Goal: Find contact information: Find contact information

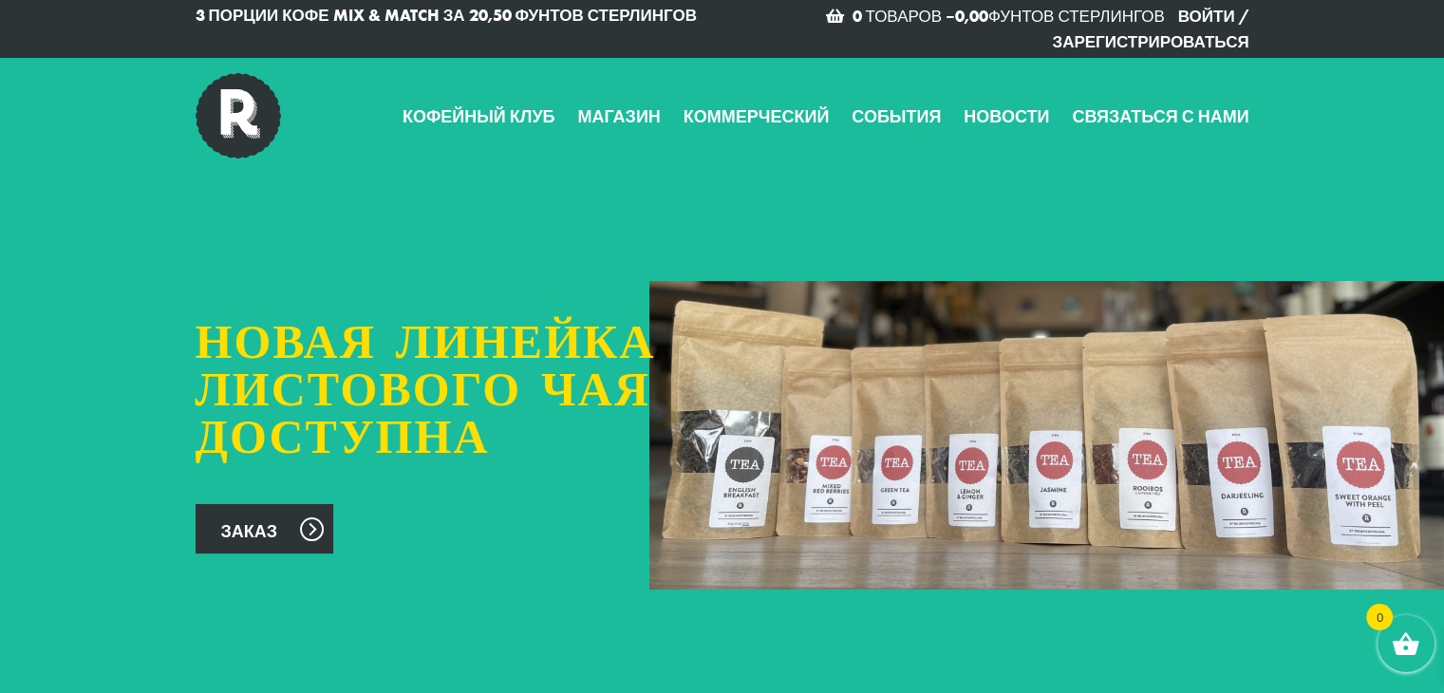
click at [805, 203] on div "Новая линейка листового чая доступна Заказ" at bounding box center [722, 435] width 1444 height 522
click at [610, 116] on font "Магазин" at bounding box center [618, 116] width 83 height 22
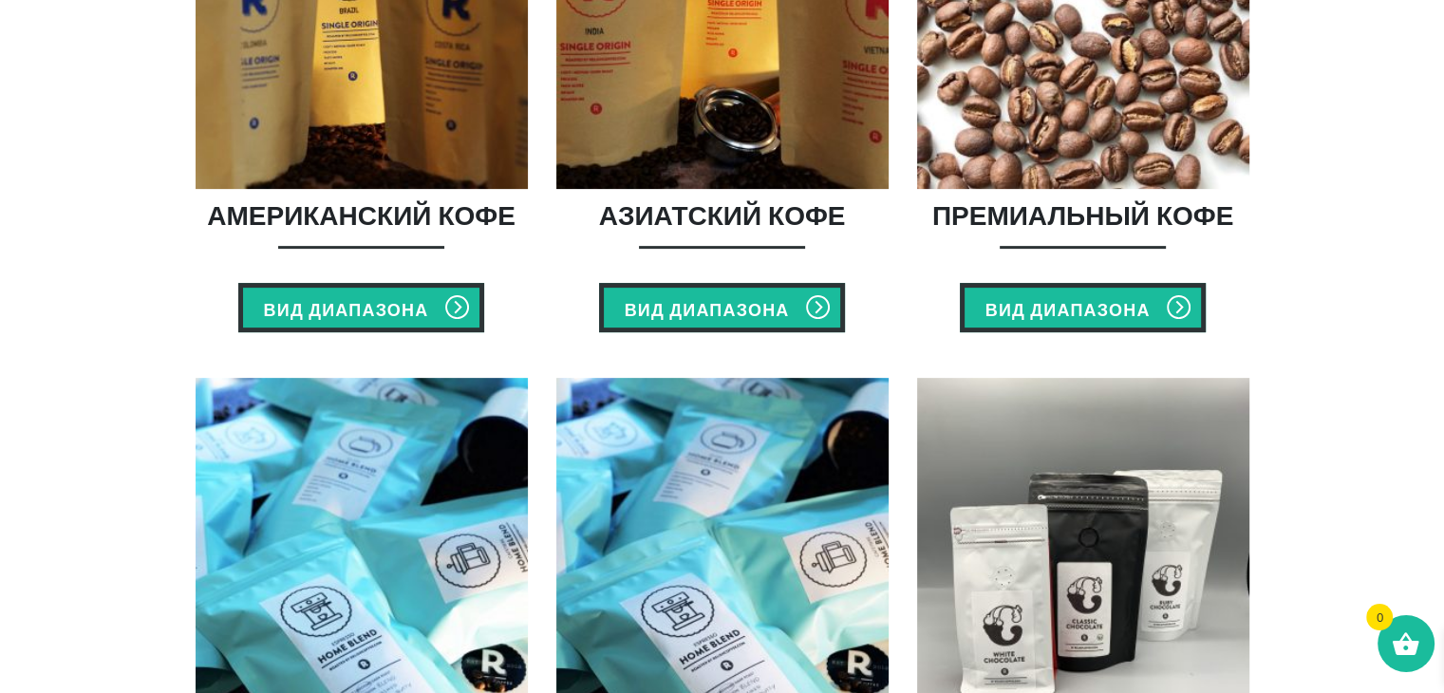
scroll to position [589, 0]
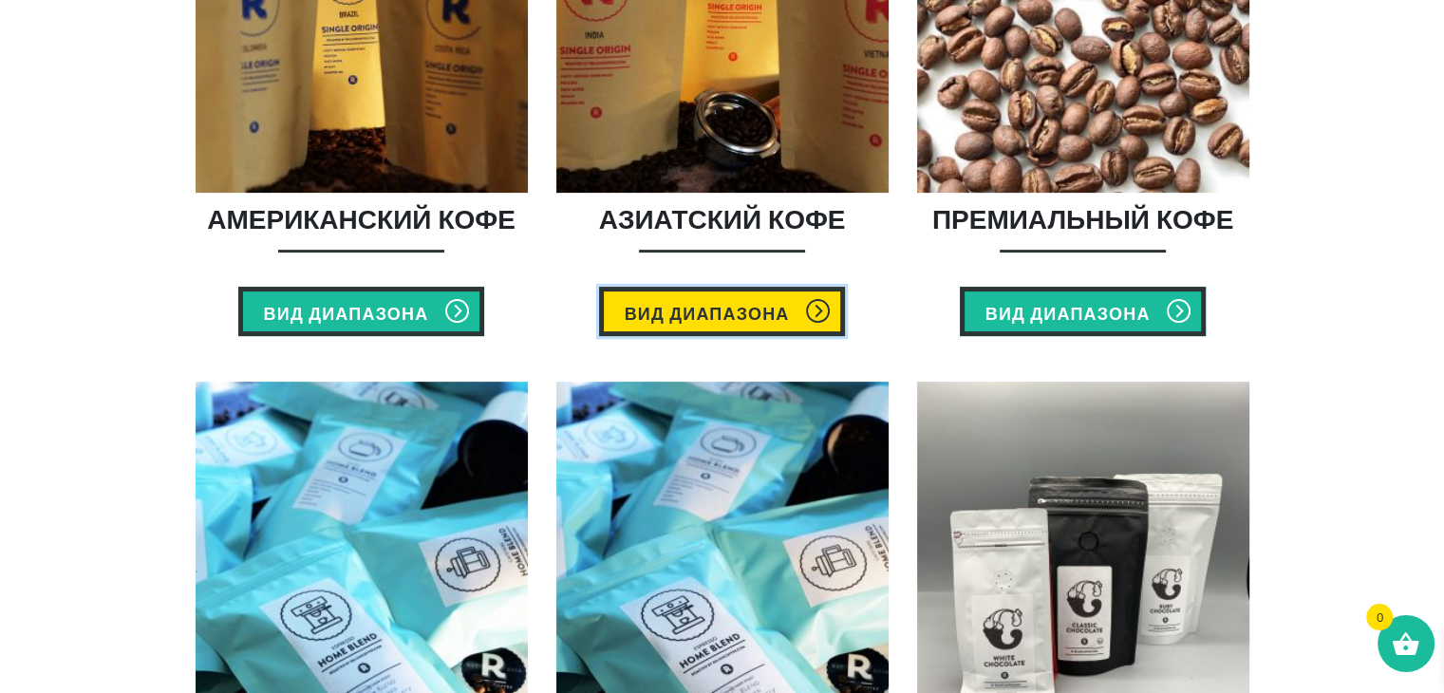
click at [673, 320] on font "Вид диапазона" at bounding box center [707, 313] width 165 height 22
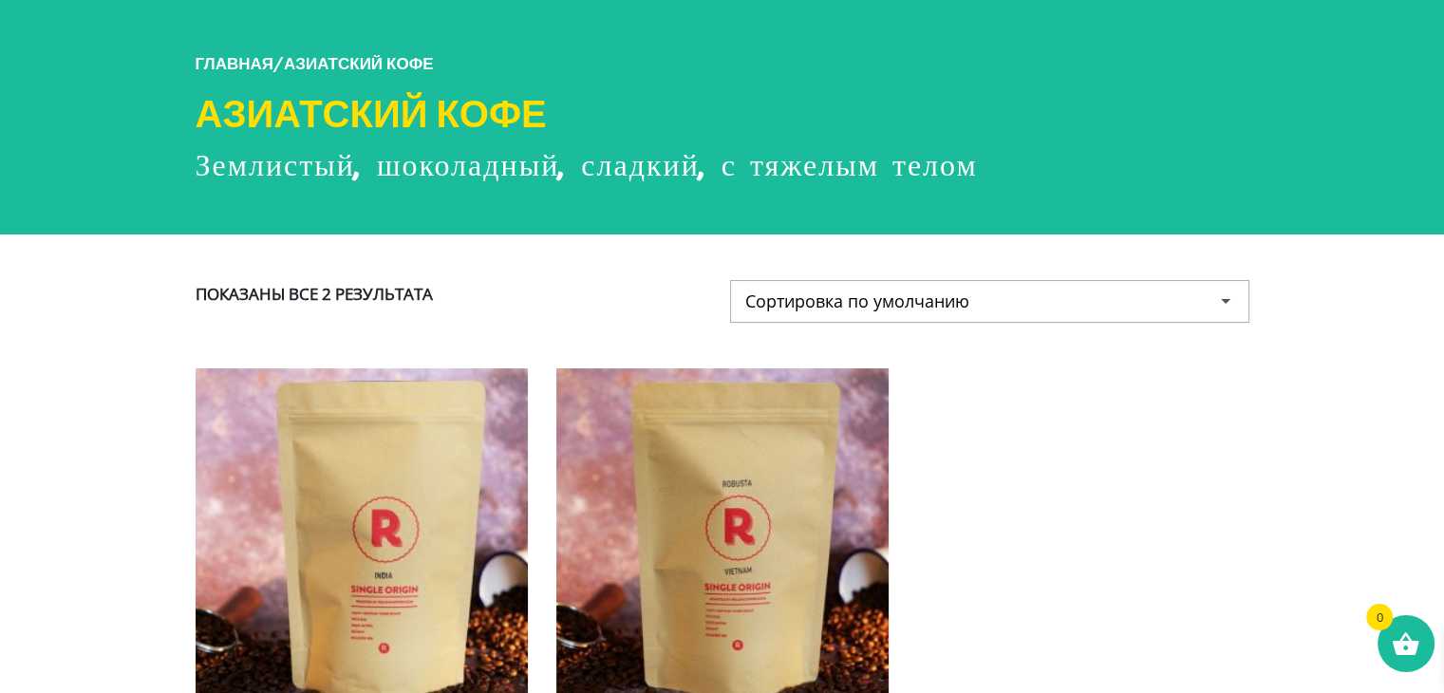
scroll to position [156, 0]
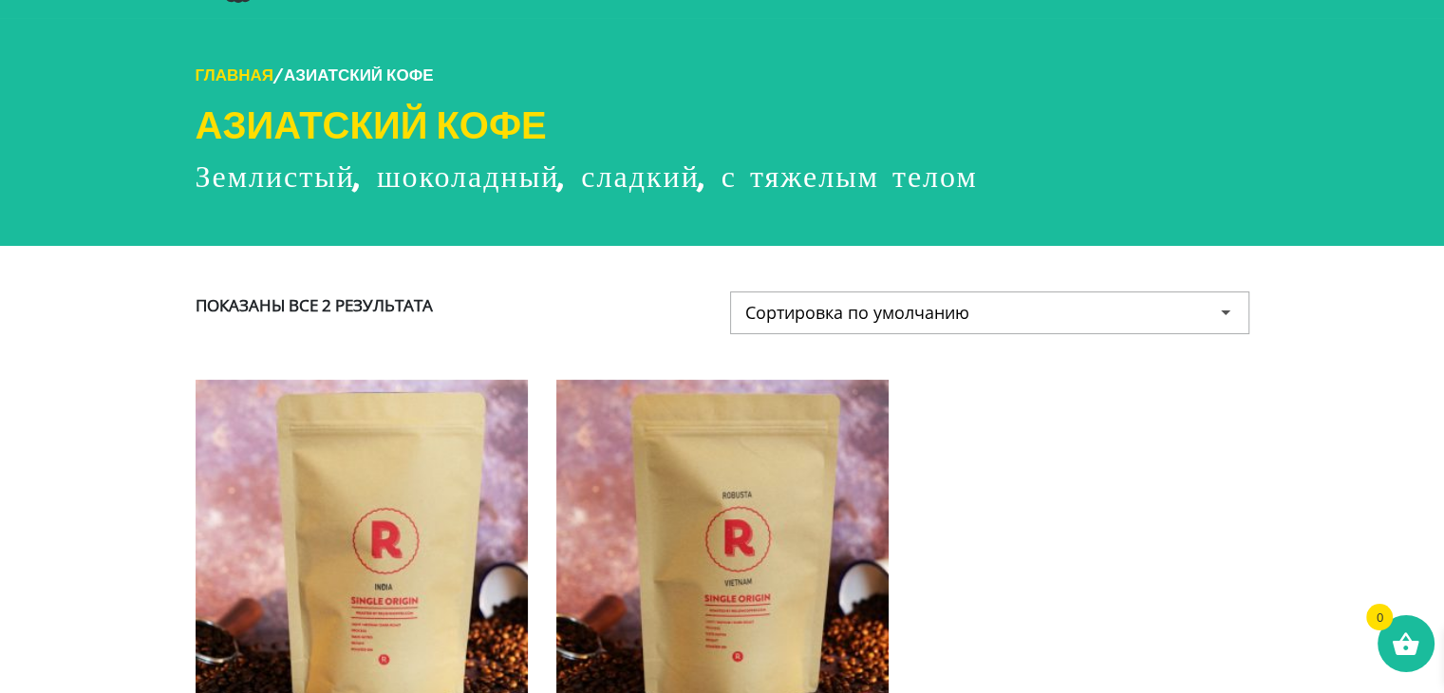
click at [254, 73] on font "Главная" at bounding box center [235, 75] width 78 height 21
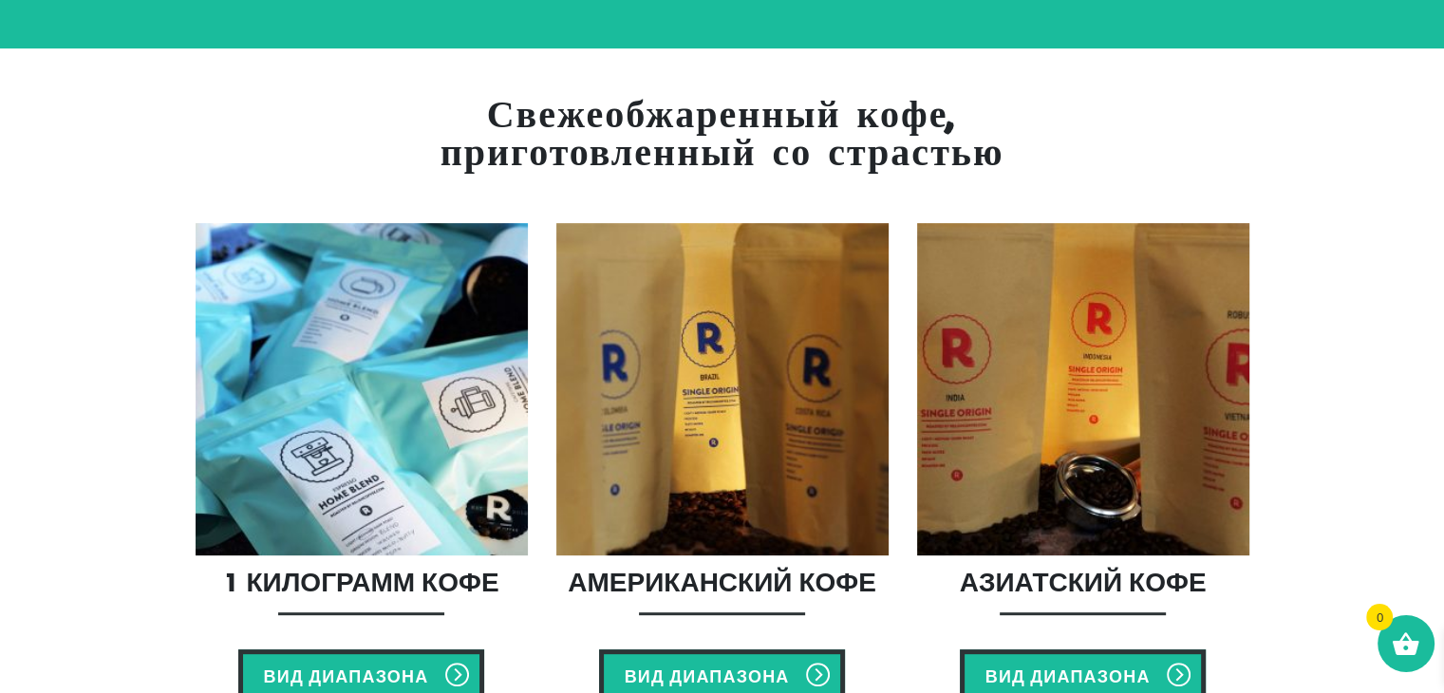
scroll to position [648, 0]
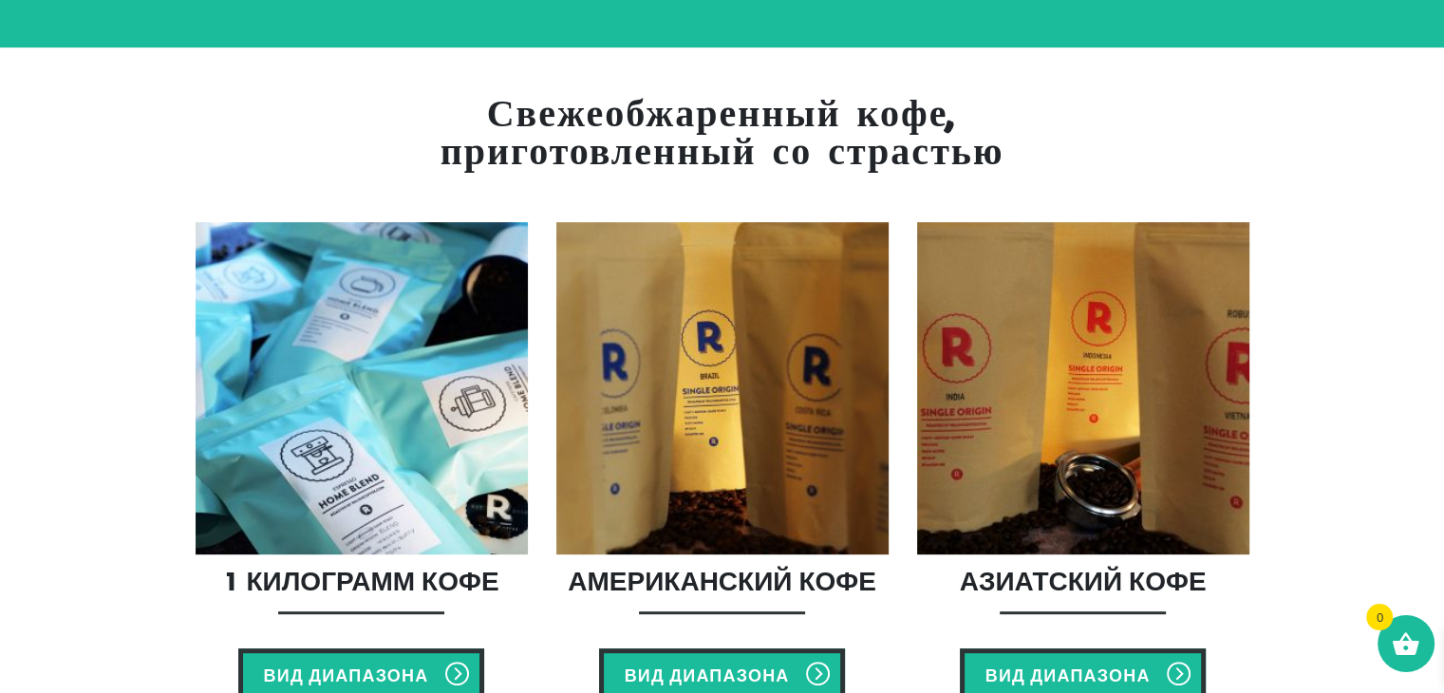
click at [751, 442] on img at bounding box center [722, 388] width 332 height 332
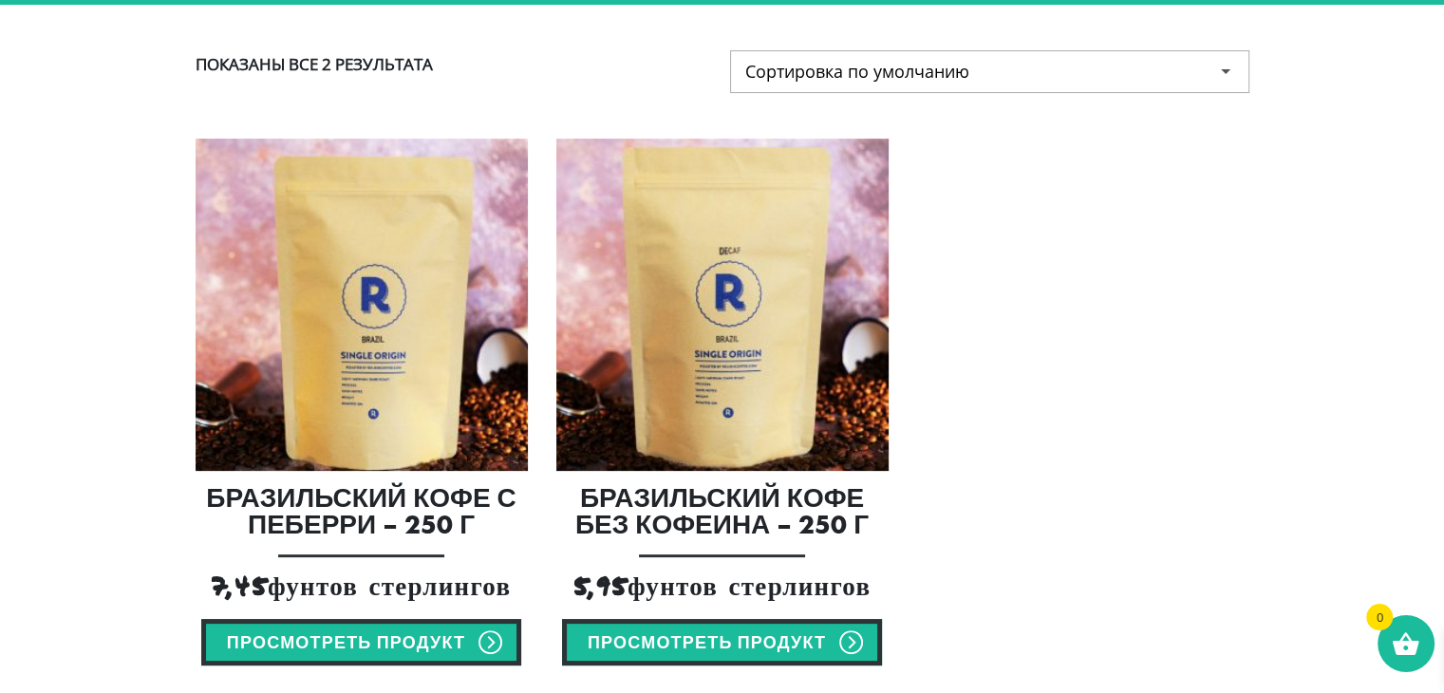
scroll to position [425, 0]
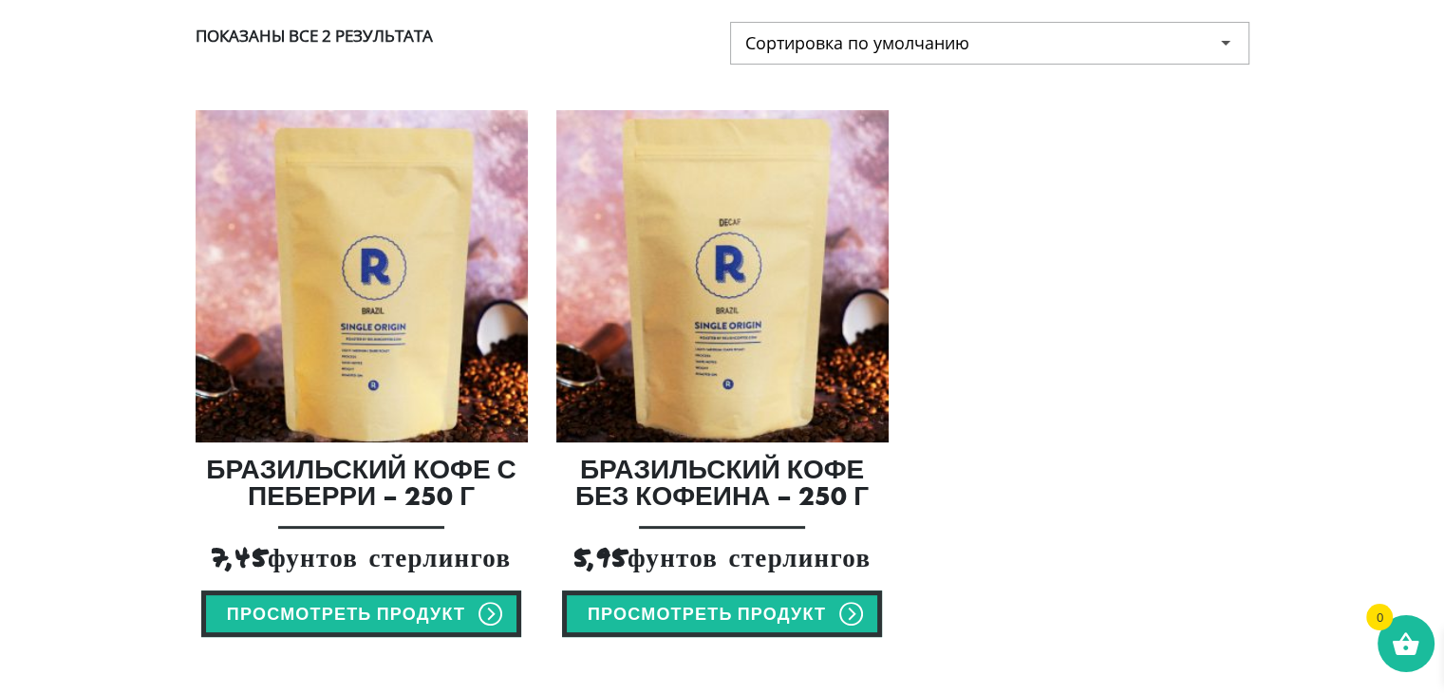
click at [751, 442] on div "Бразильский кофе без кофеина – 250 г 5,95 фунтов стерлингов Просмотреть продукт" at bounding box center [722, 374] width 361 height 528
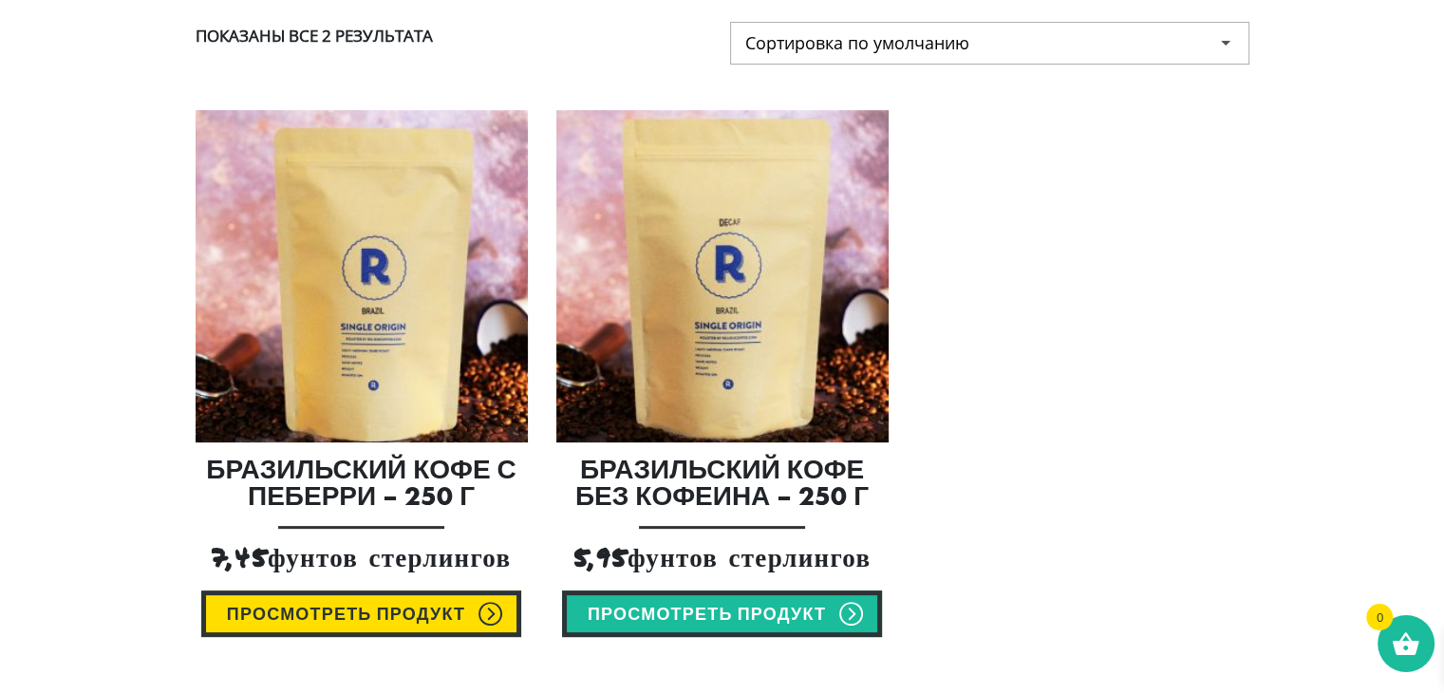
click at [378, 626] on link "Просмотреть продукт" at bounding box center [361, 614] width 320 height 47
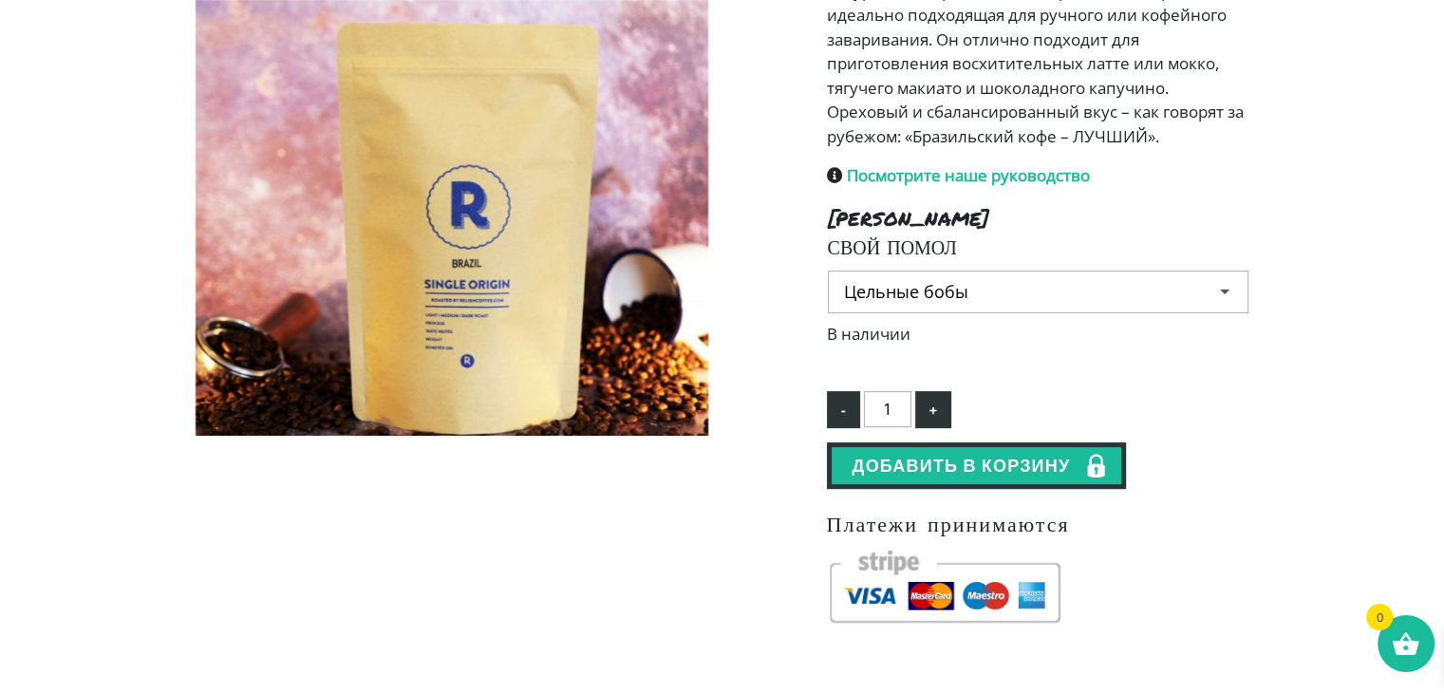
scroll to position [585, 0]
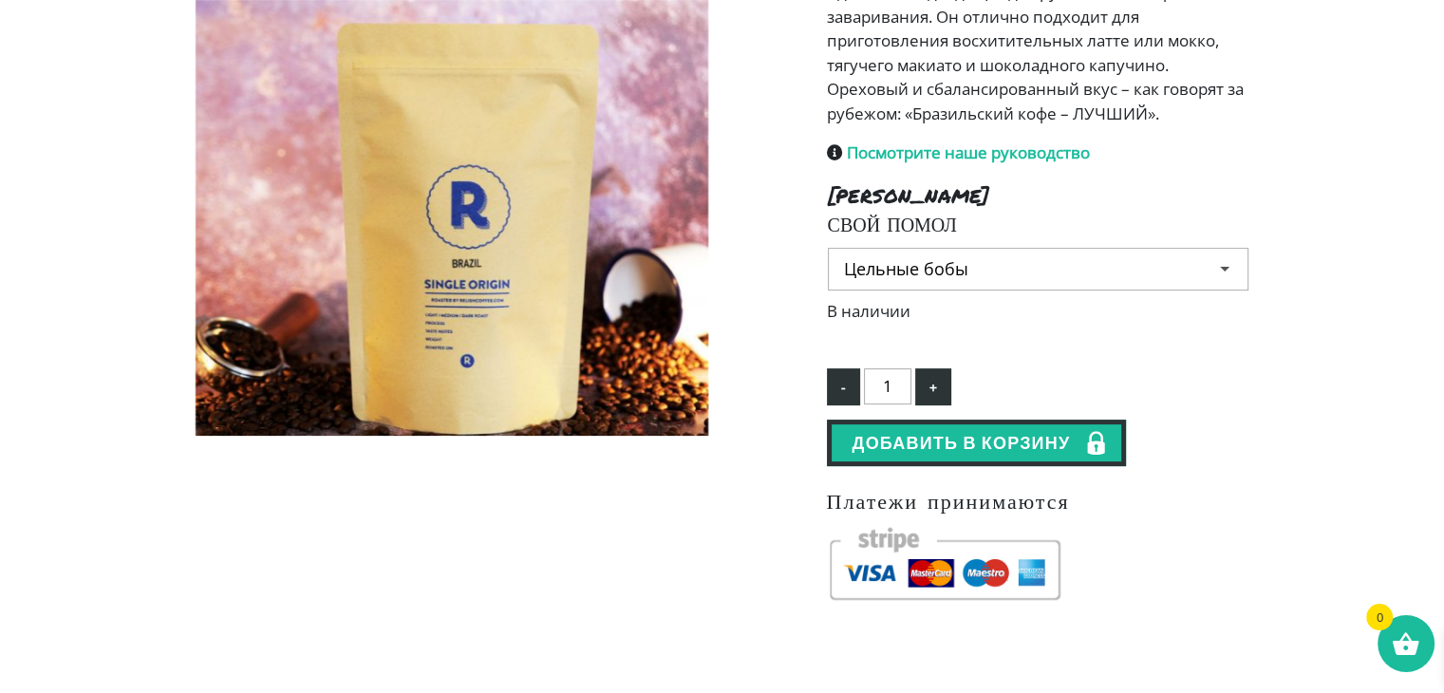
click at [1221, 291] on select "Выберите вариант Цельные бобы Тонкая почва Средний грунт Грубая земля" at bounding box center [1038, 269] width 421 height 43
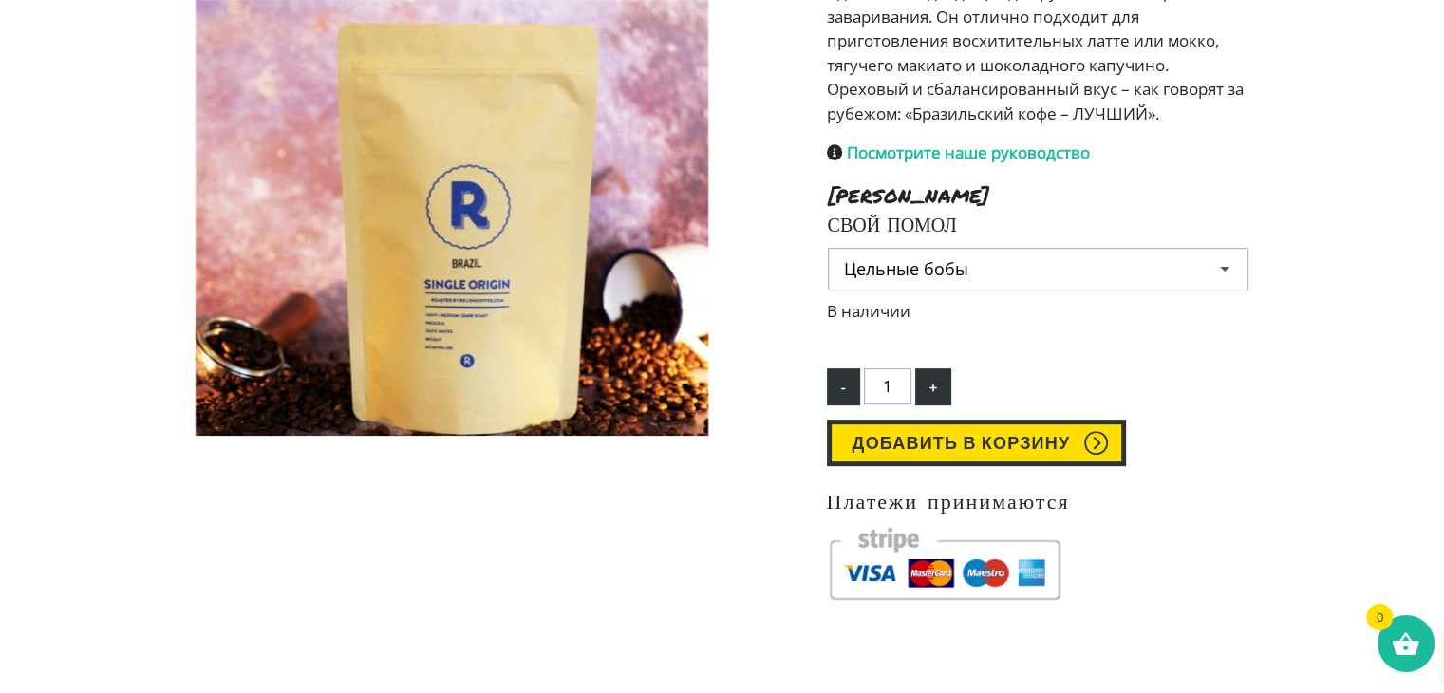
select select "Coarse ground"
click at [828, 291] on select "Выберите вариант Цельные бобы Тонкая почва Средний грунт Грубая земля" at bounding box center [1038, 269] width 421 height 43
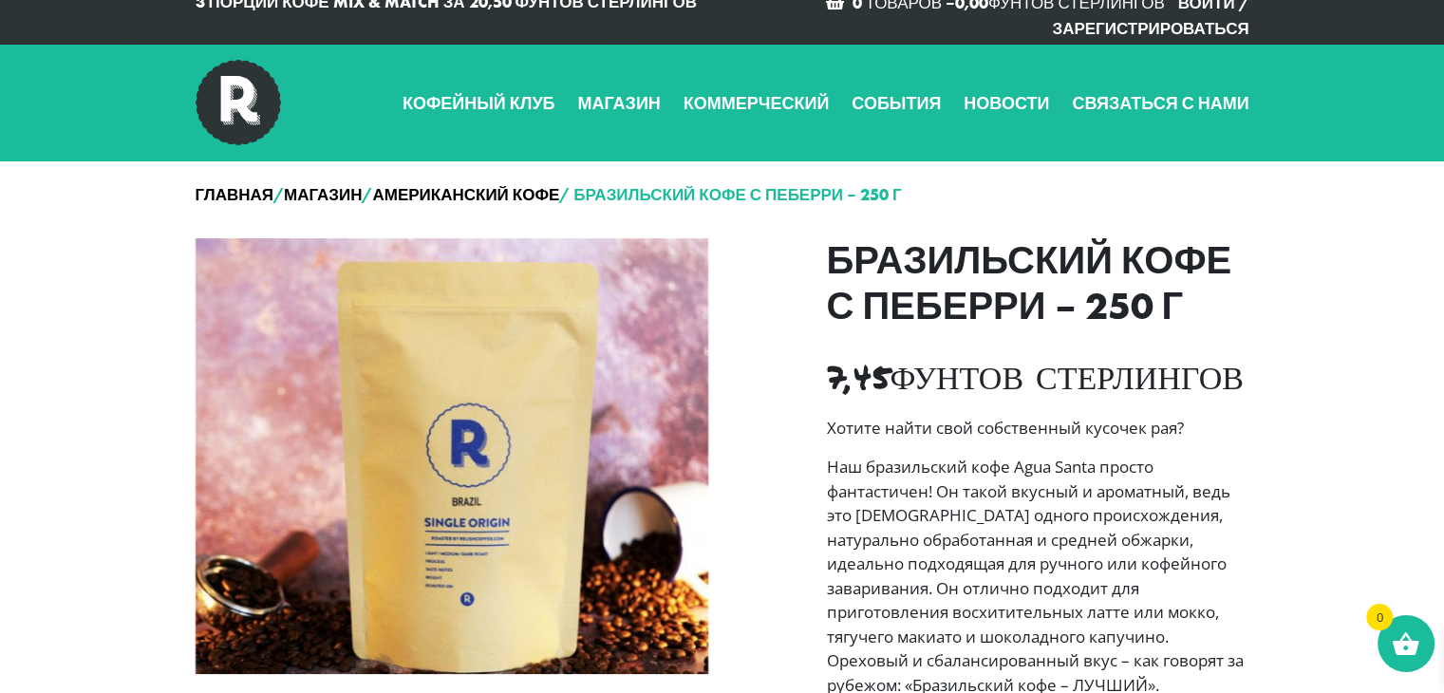
scroll to position [11, 0]
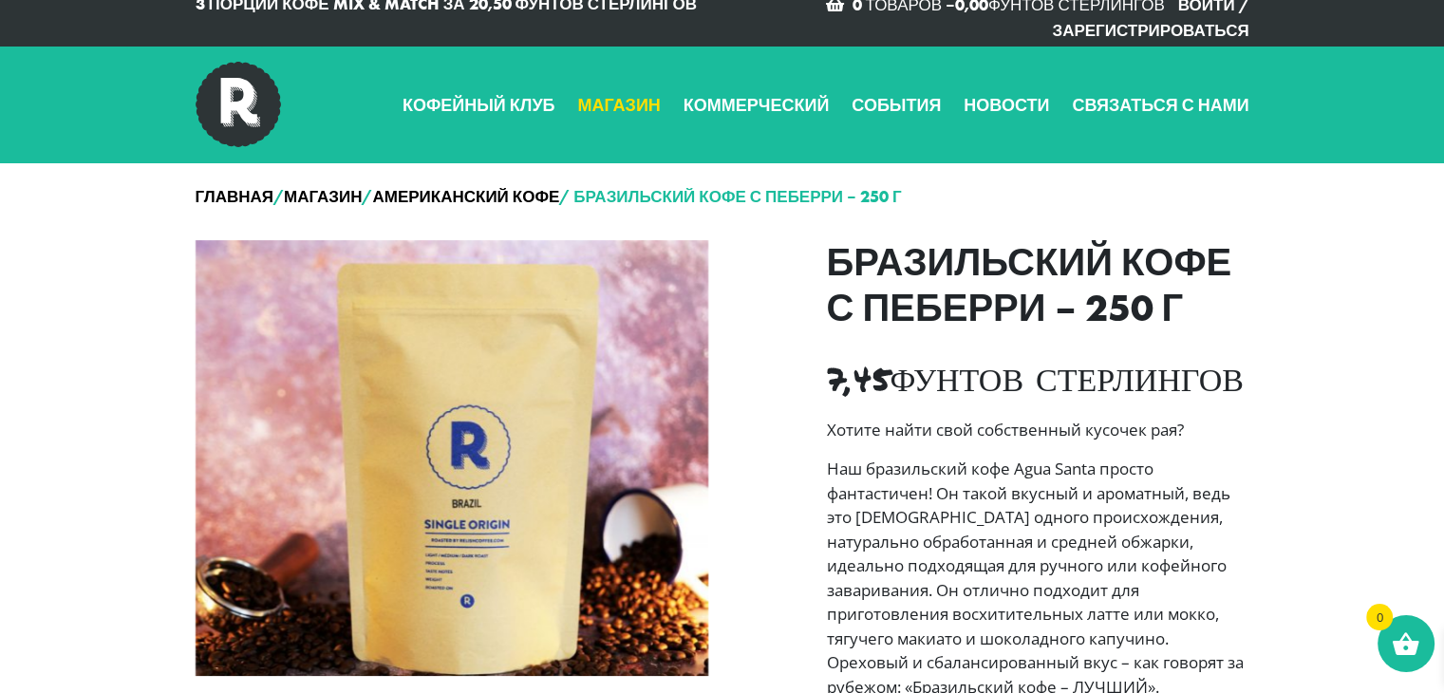
click at [612, 108] on font "Магазин" at bounding box center [618, 105] width 83 height 22
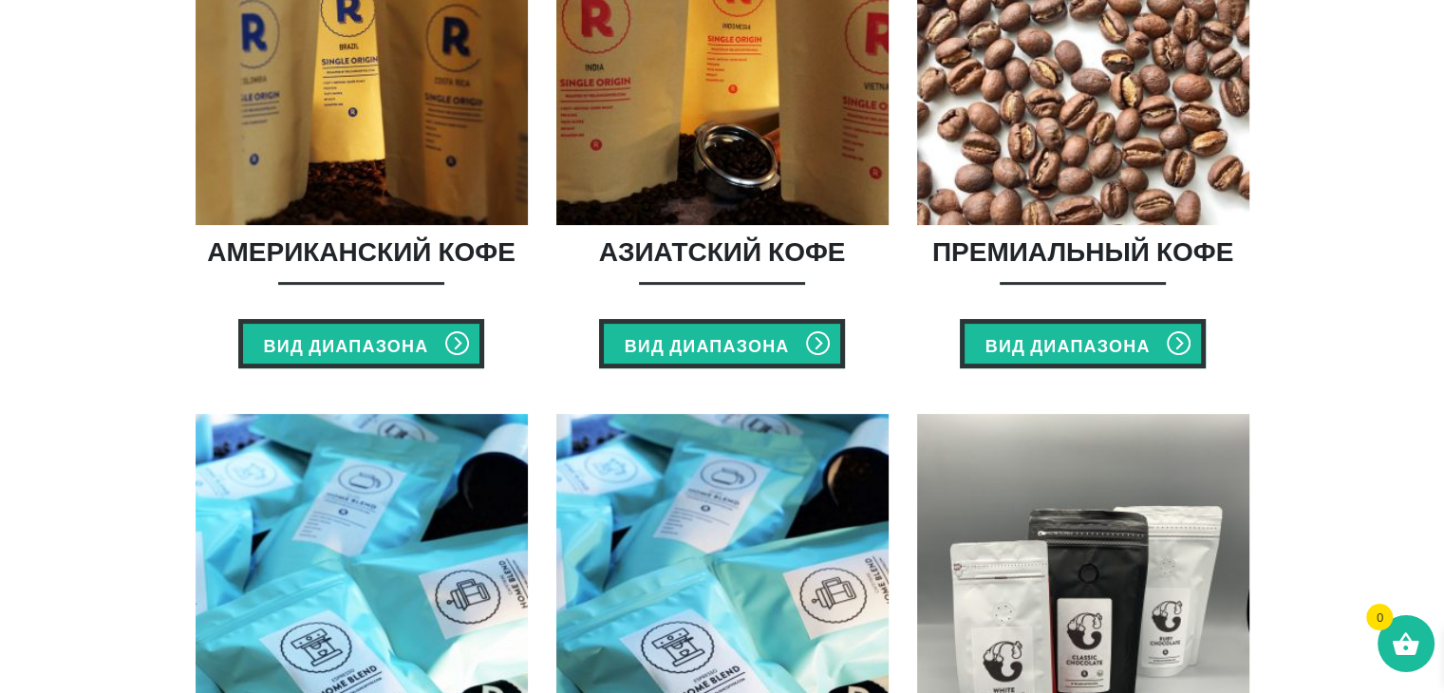
scroll to position [558, 0]
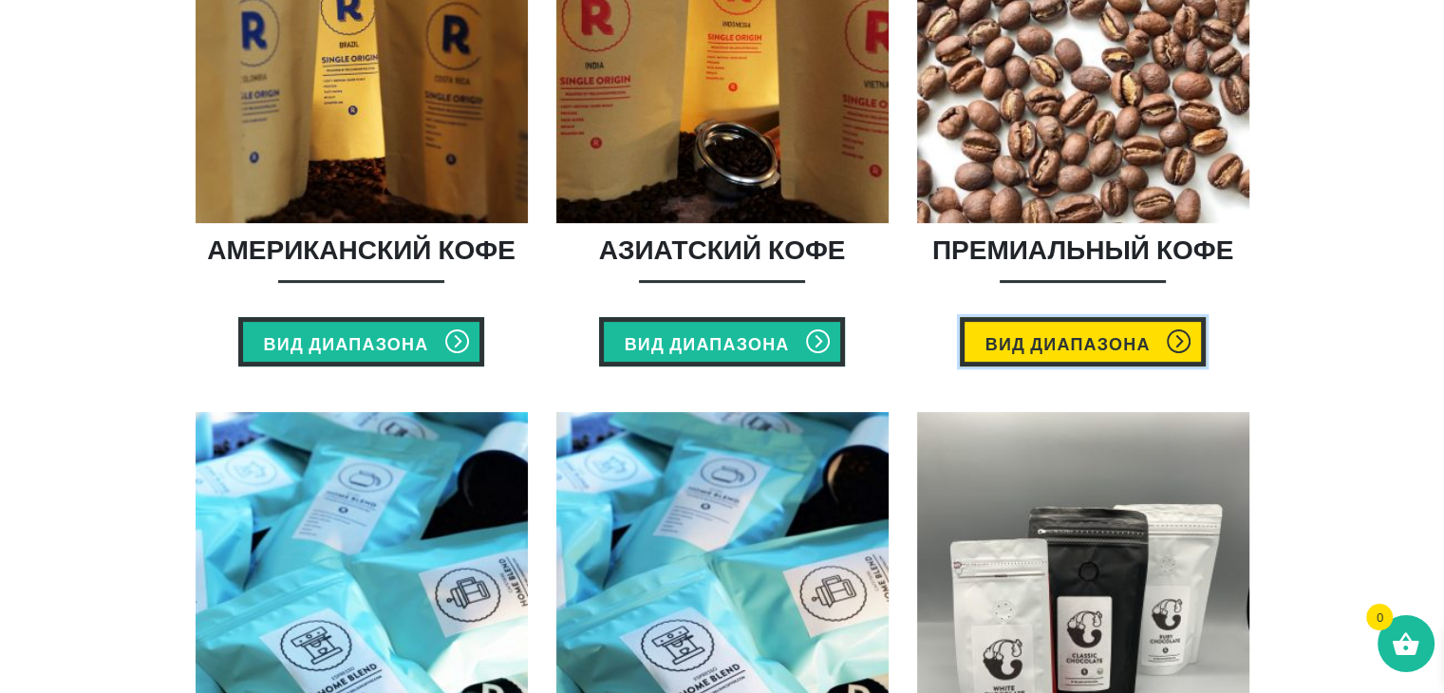
click at [1062, 347] on font "Вид диапазона" at bounding box center [1067, 343] width 165 height 22
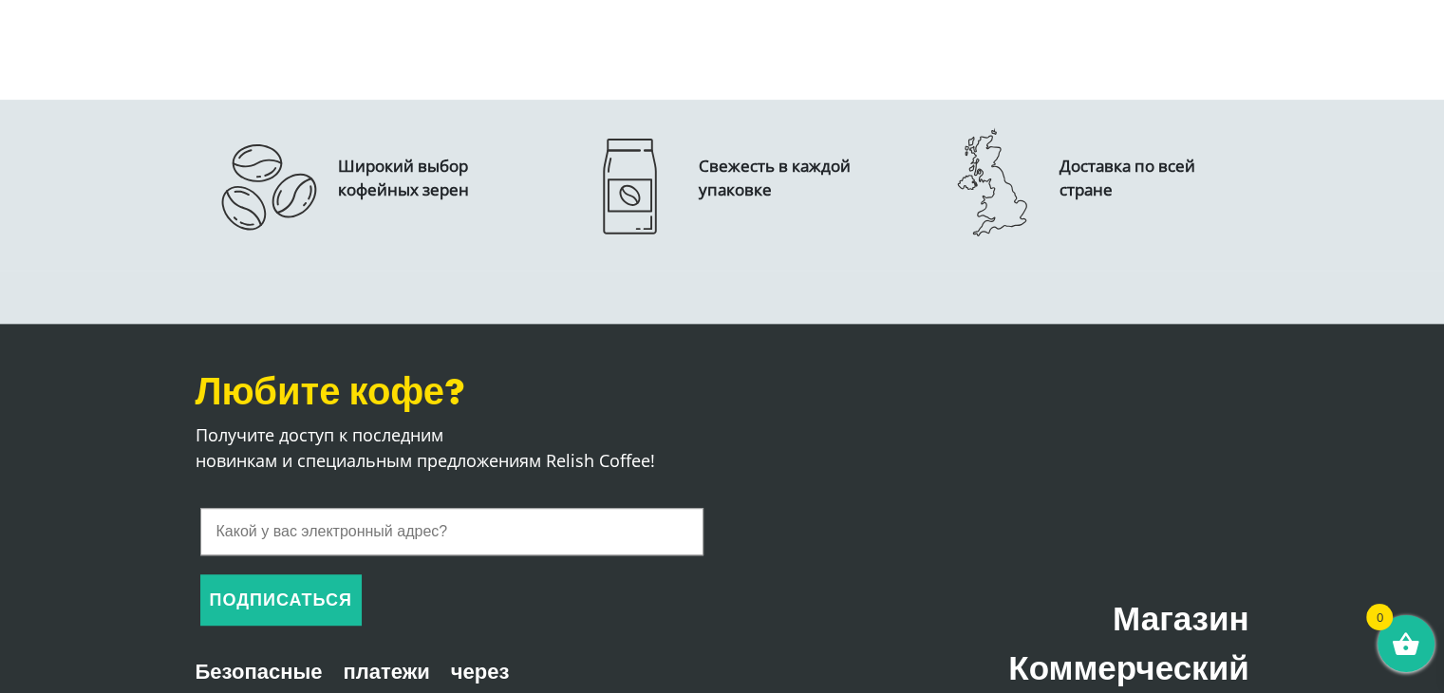
scroll to position [1069, 0]
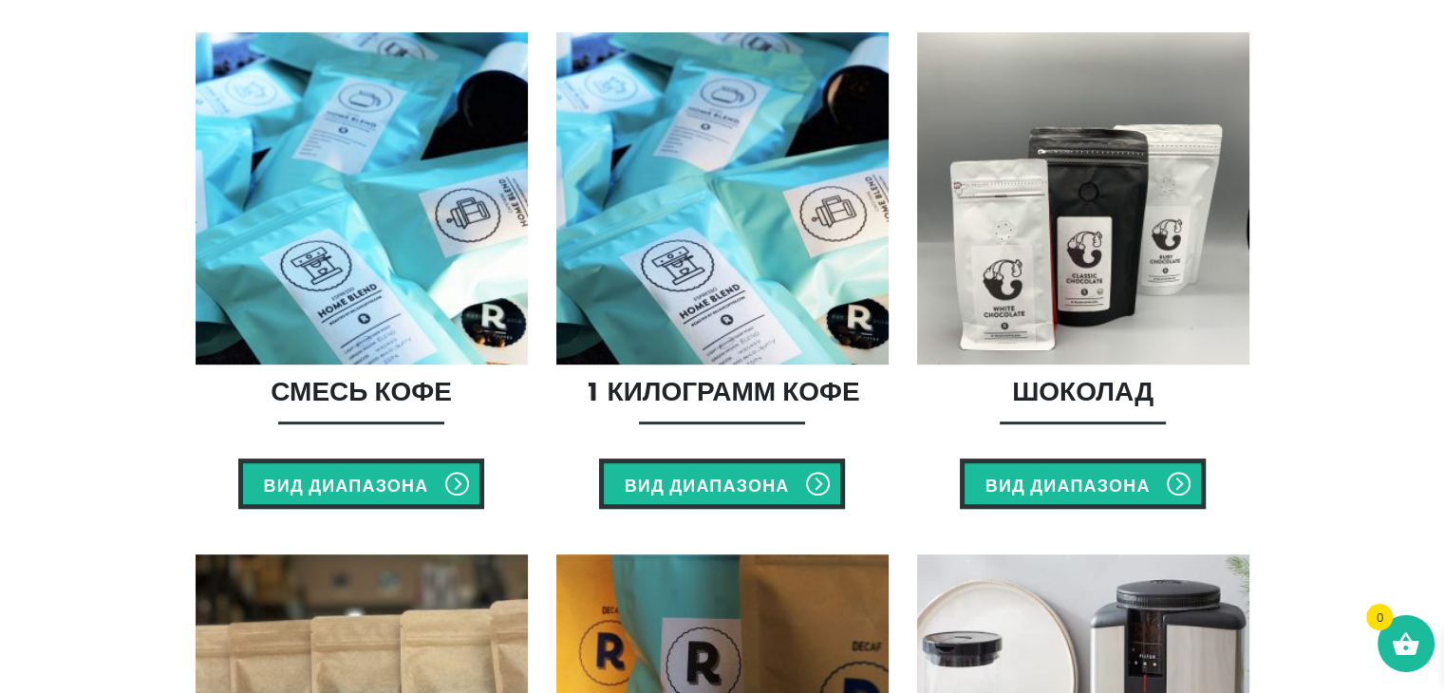
scroll to position [938, 0]
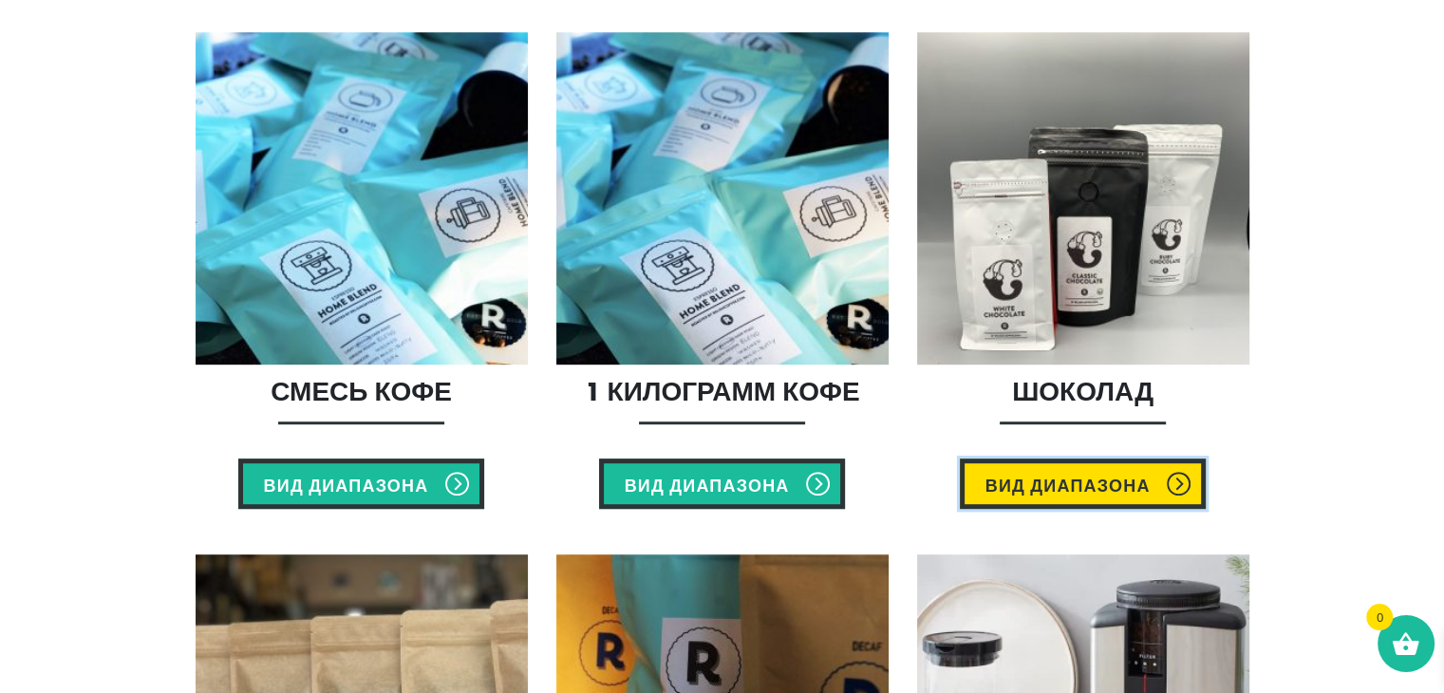
click at [1070, 488] on font "Вид диапазона" at bounding box center [1067, 486] width 165 height 22
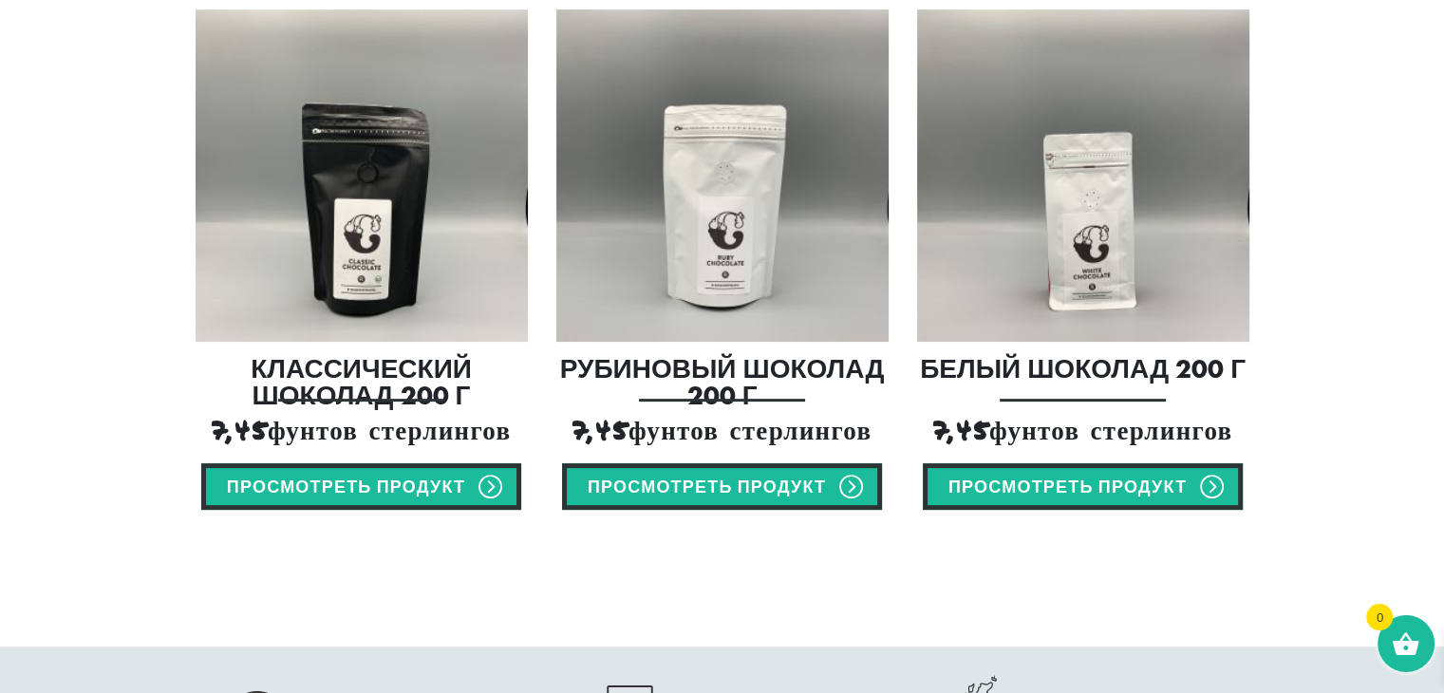
scroll to position [492, 0]
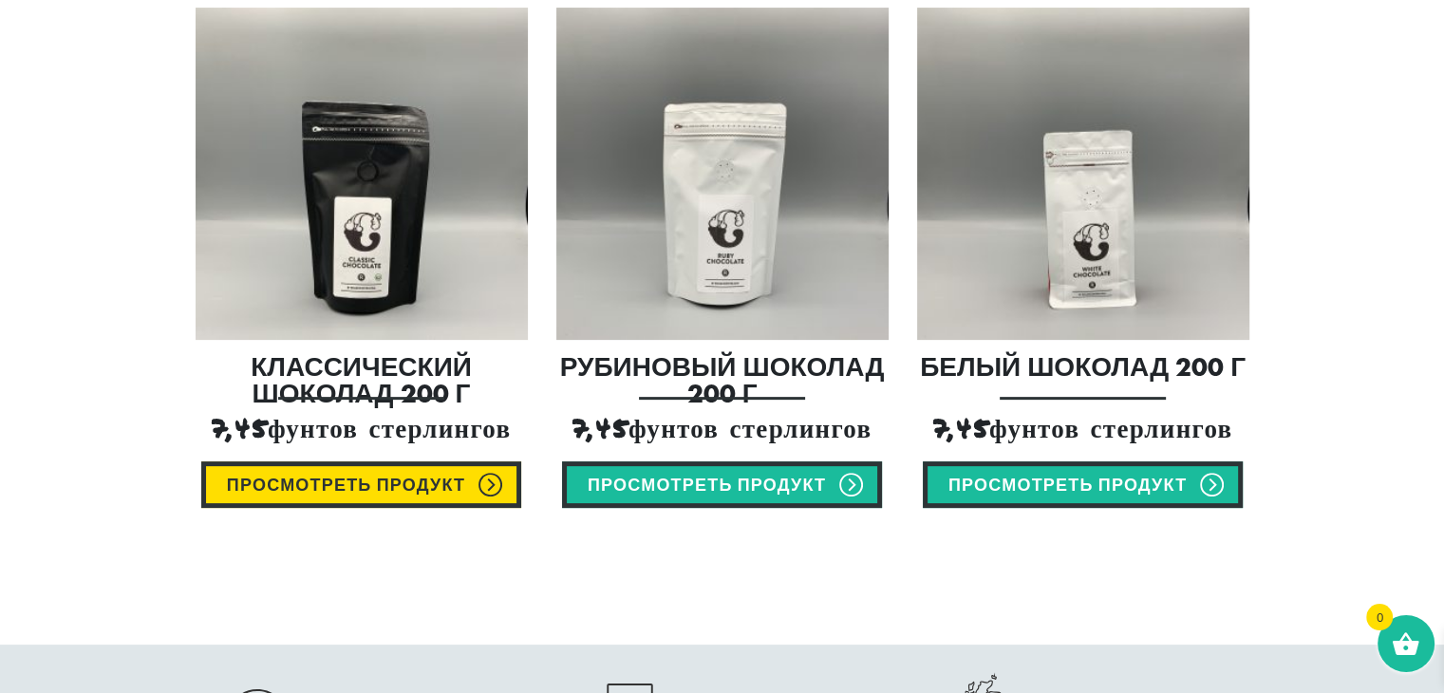
click at [437, 479] on font "Просмотреть продукт" at bounding box center [346, 485] width 238 height 22
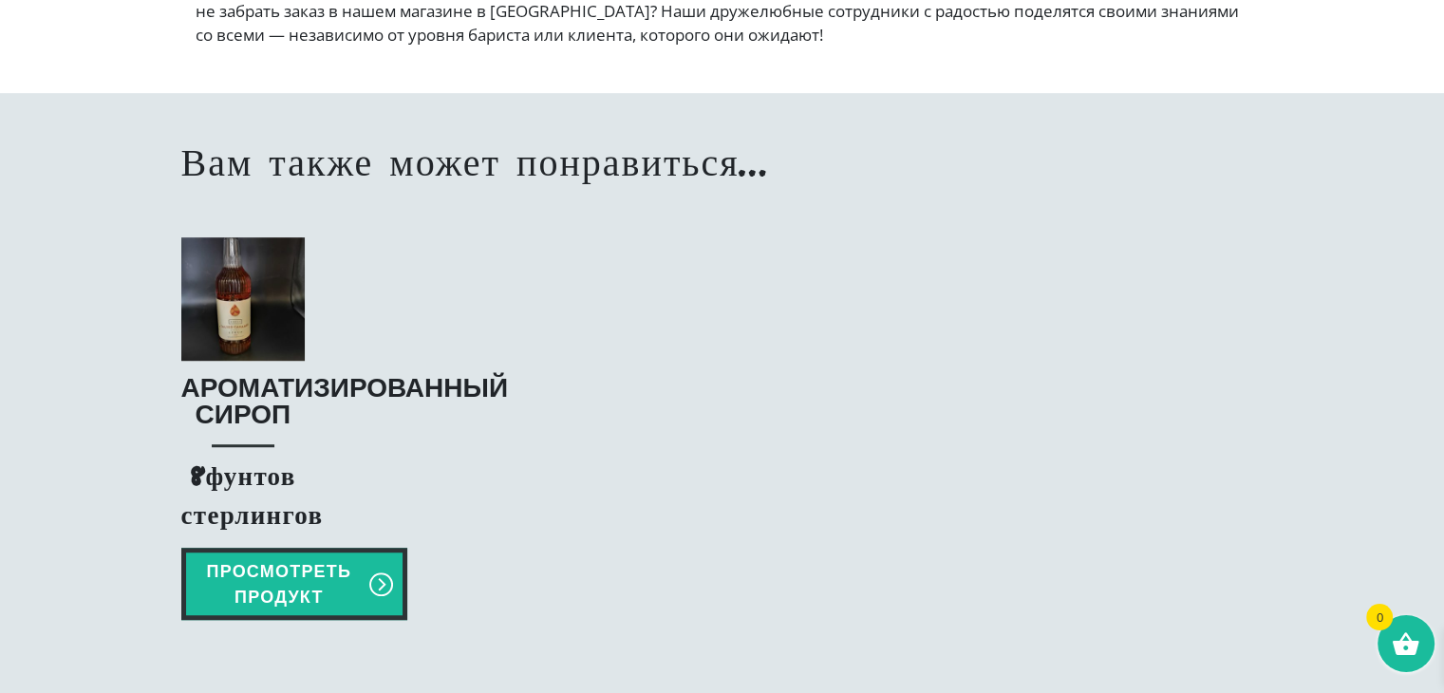
scroll to position [1191, 0]
click at [239, 341] on img at bounding box center [243, 298] width 124 height 124
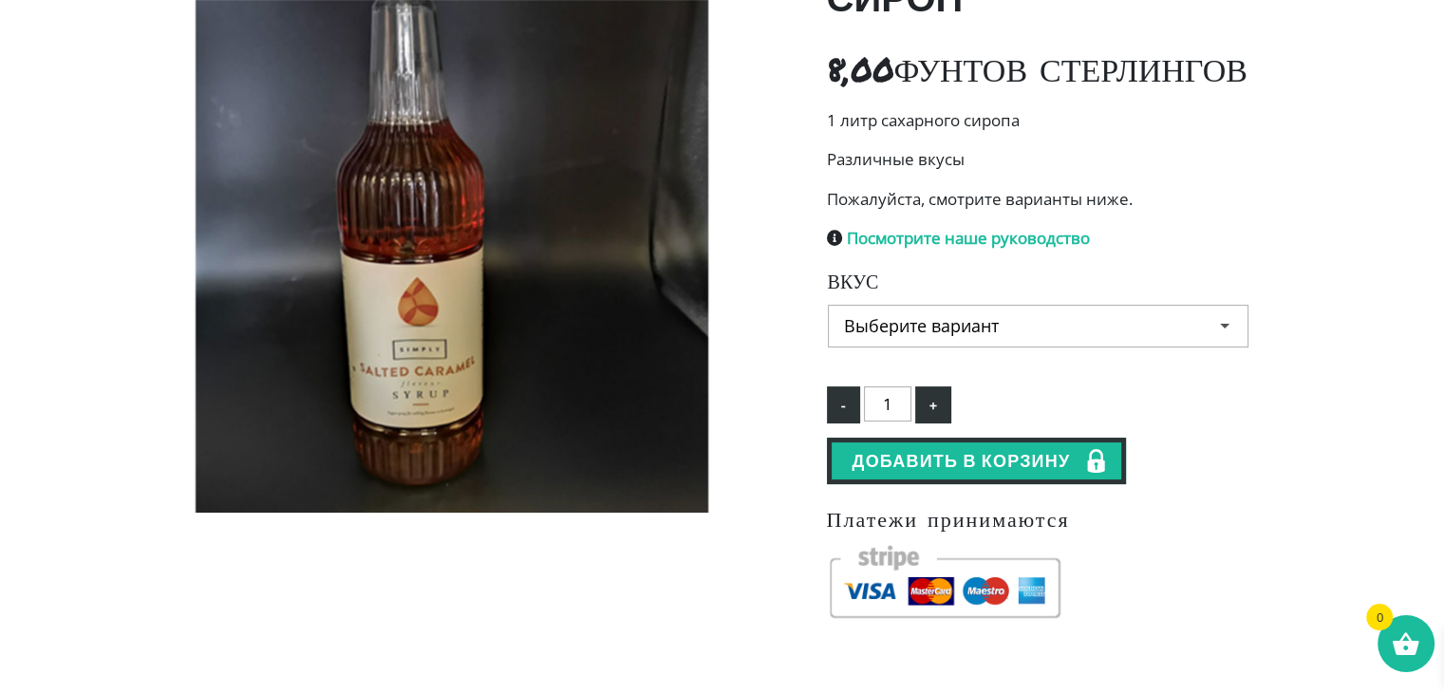
scroll to position [319, 0]
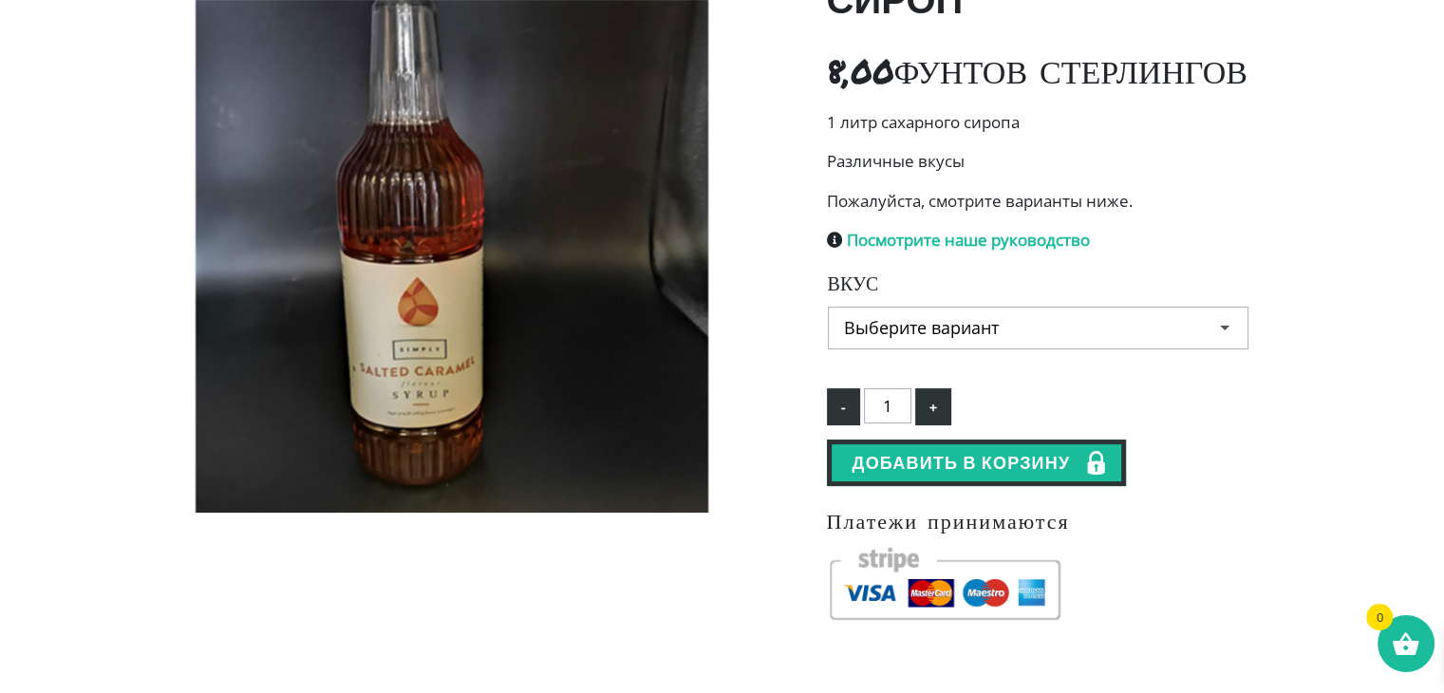
click at [1221, 349] on select "Выберите вариант [PERSON_NAME] Соленая карамель Пряный чай Корица Имбирный прян…" at bounding box center [1038, 328] width 421 height 43
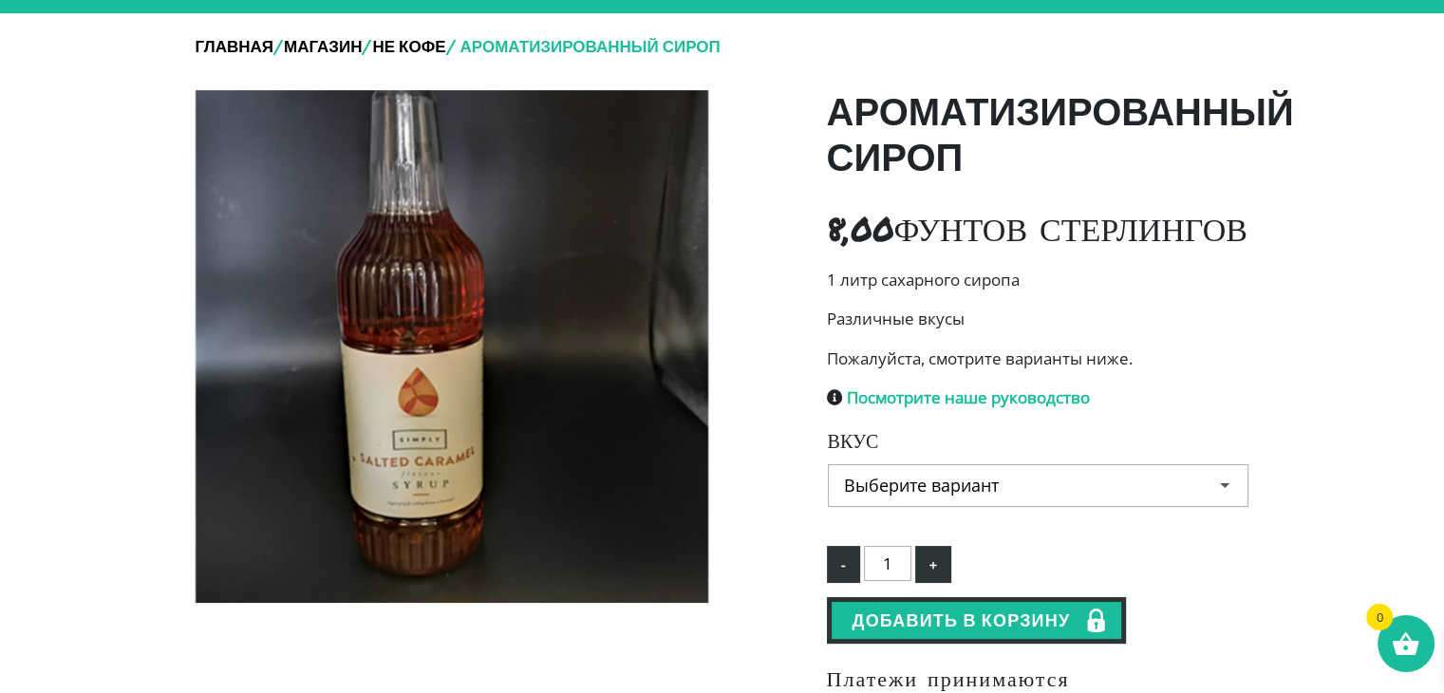
scroll to position [0, 0]
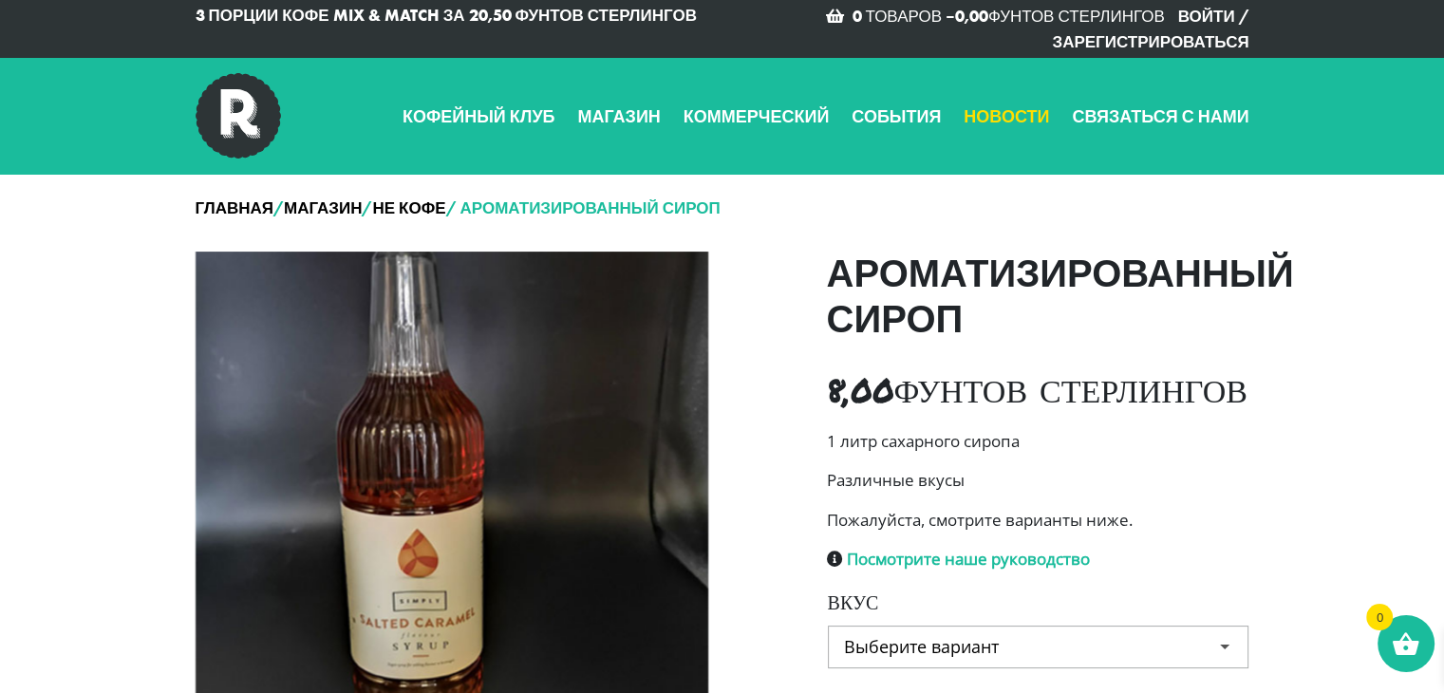
click at [1010, 117] on font "Новости" at bounding box center [1006, 116] width 85 height 22
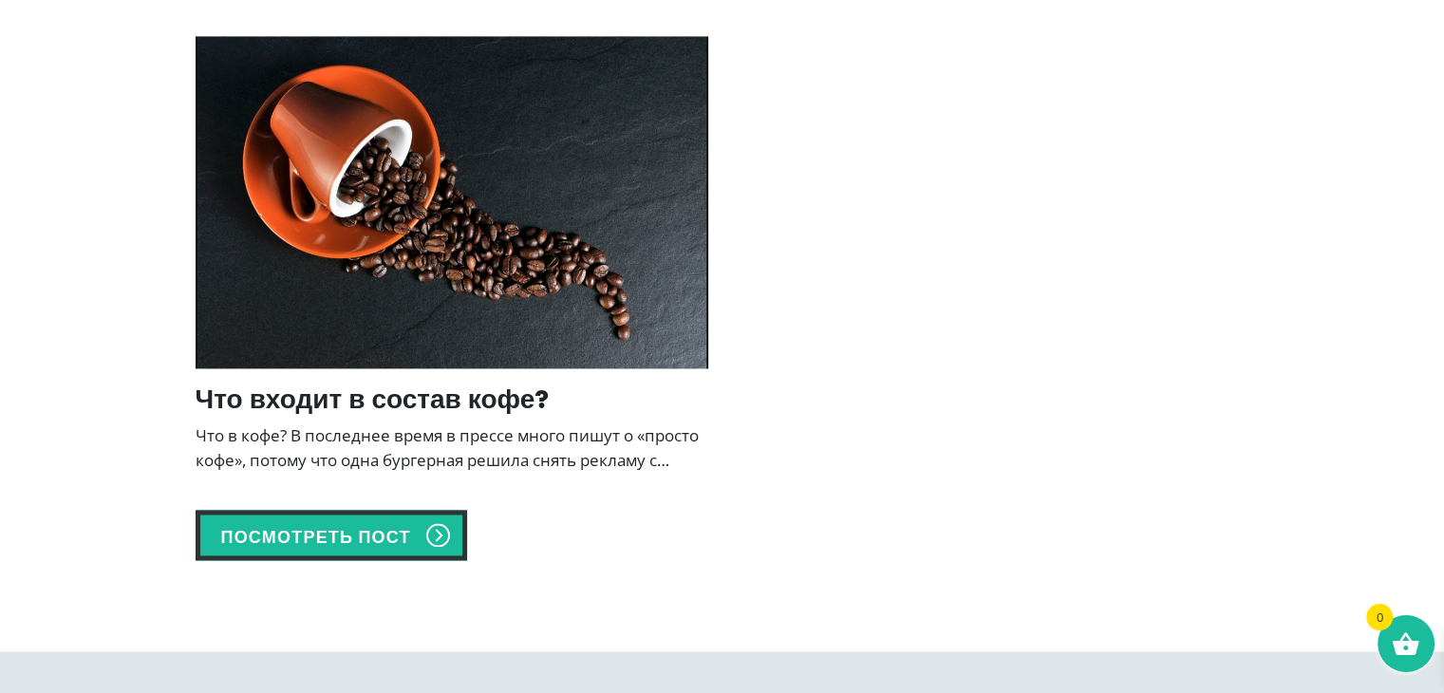
scroll to position [2823, 0]
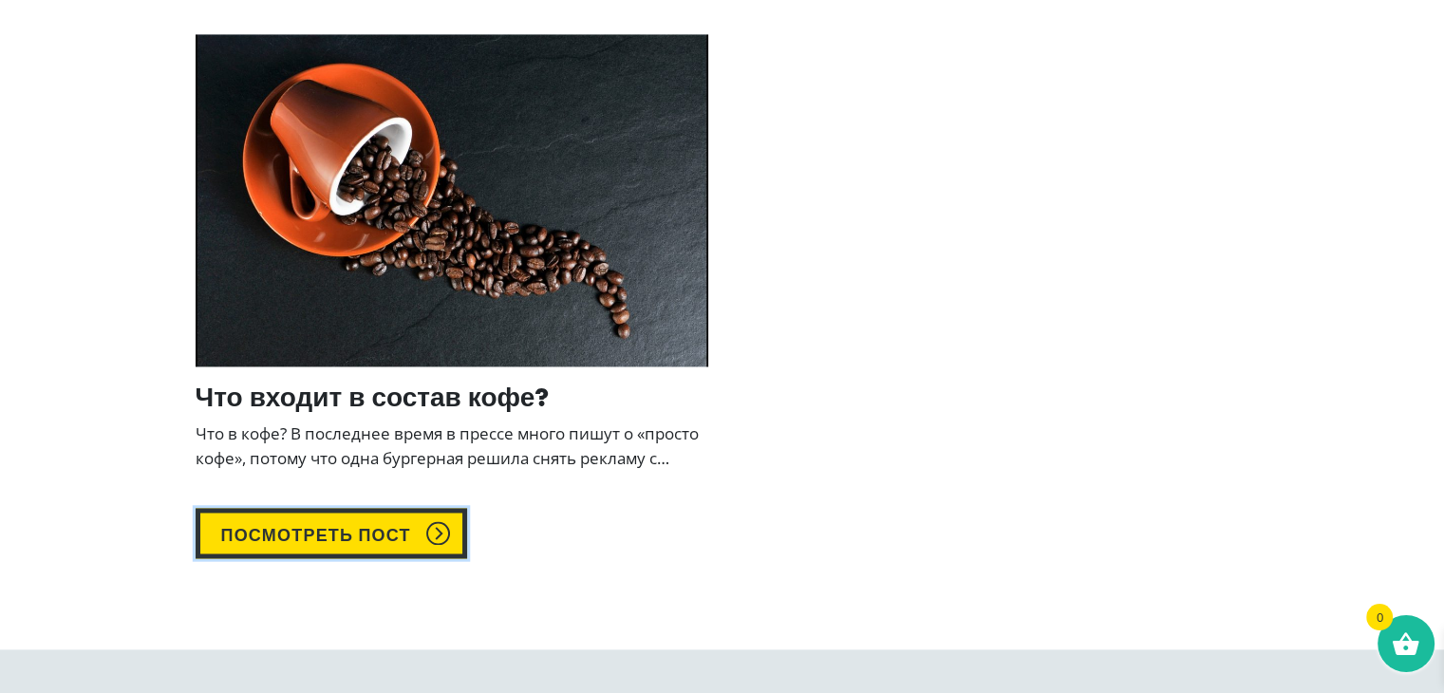
click at [392, 532] on font "Посмотреть пост" at bounding box center [316, 535] width 190 height 22
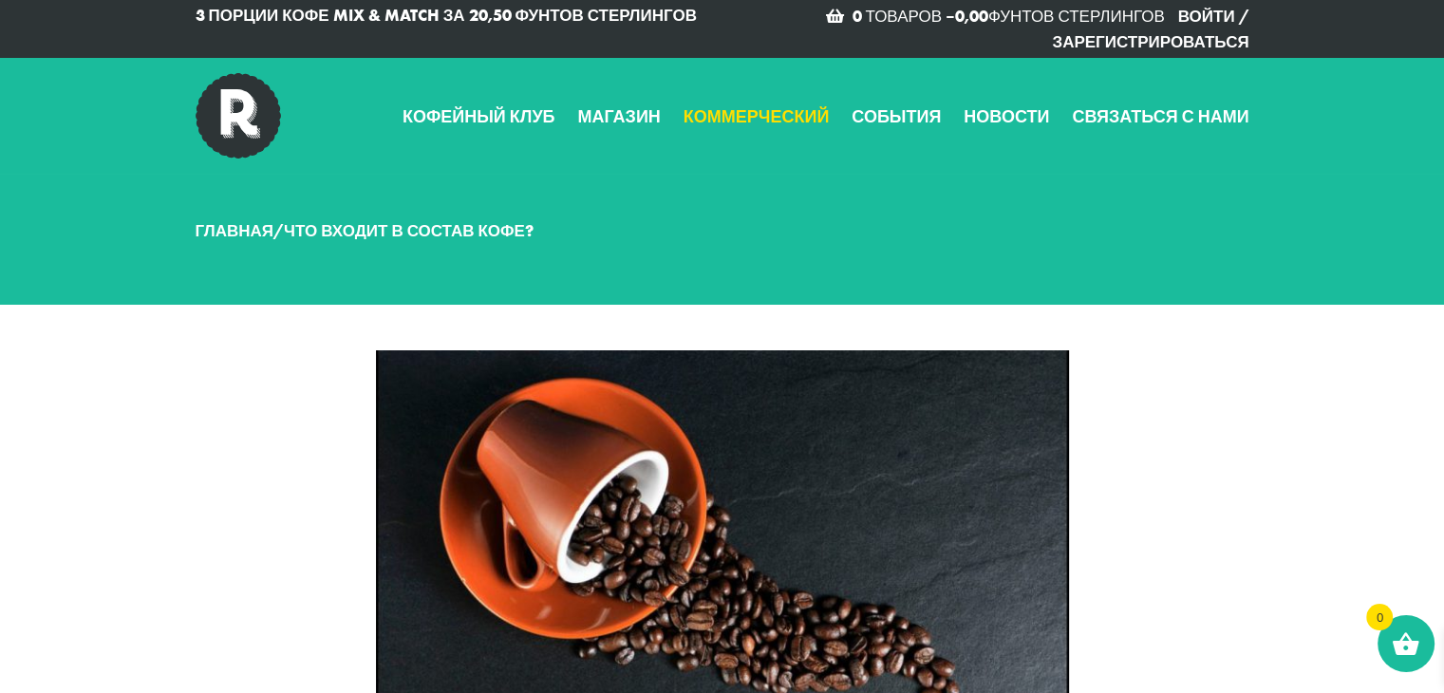
click at [804, 116] on font "Коммерческий" at bounding box center [757, 116] width 146 height 22
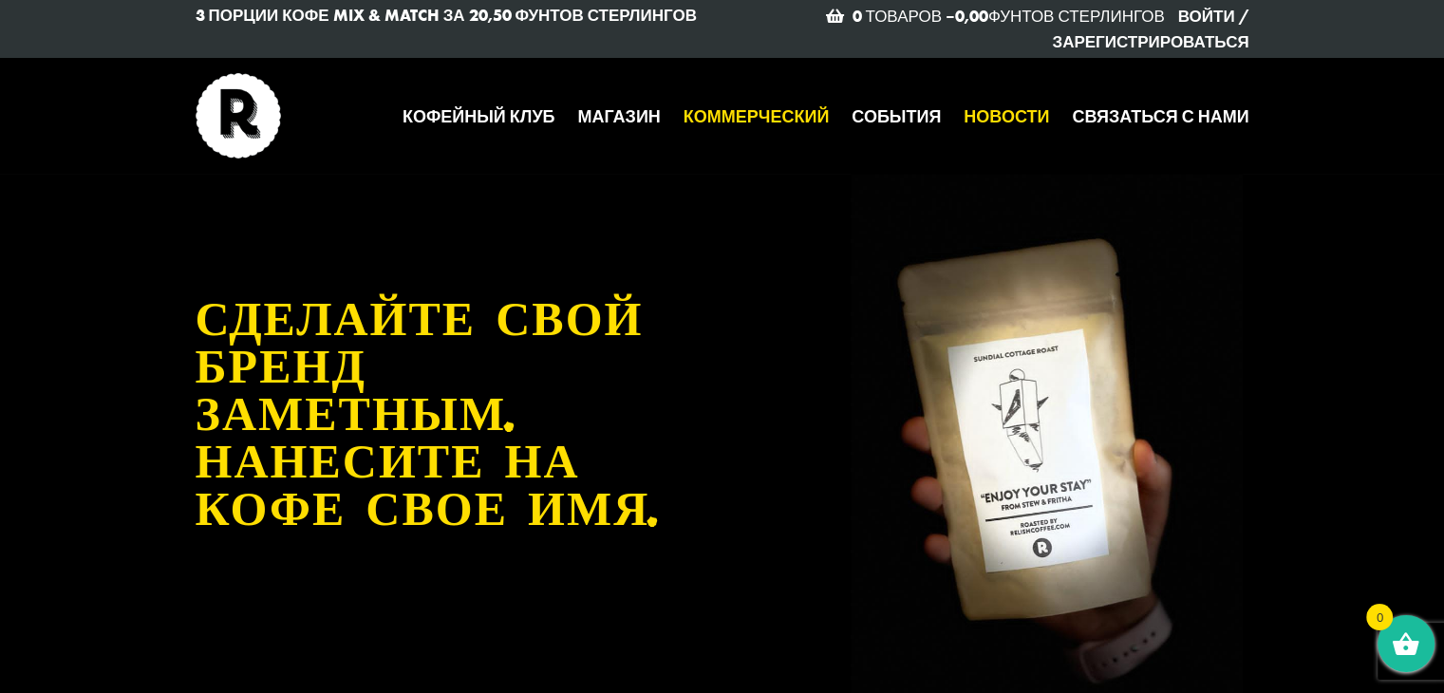
click at [991, 113] on font "Новости" at bounding box center [1006, 116] width 85 height 22
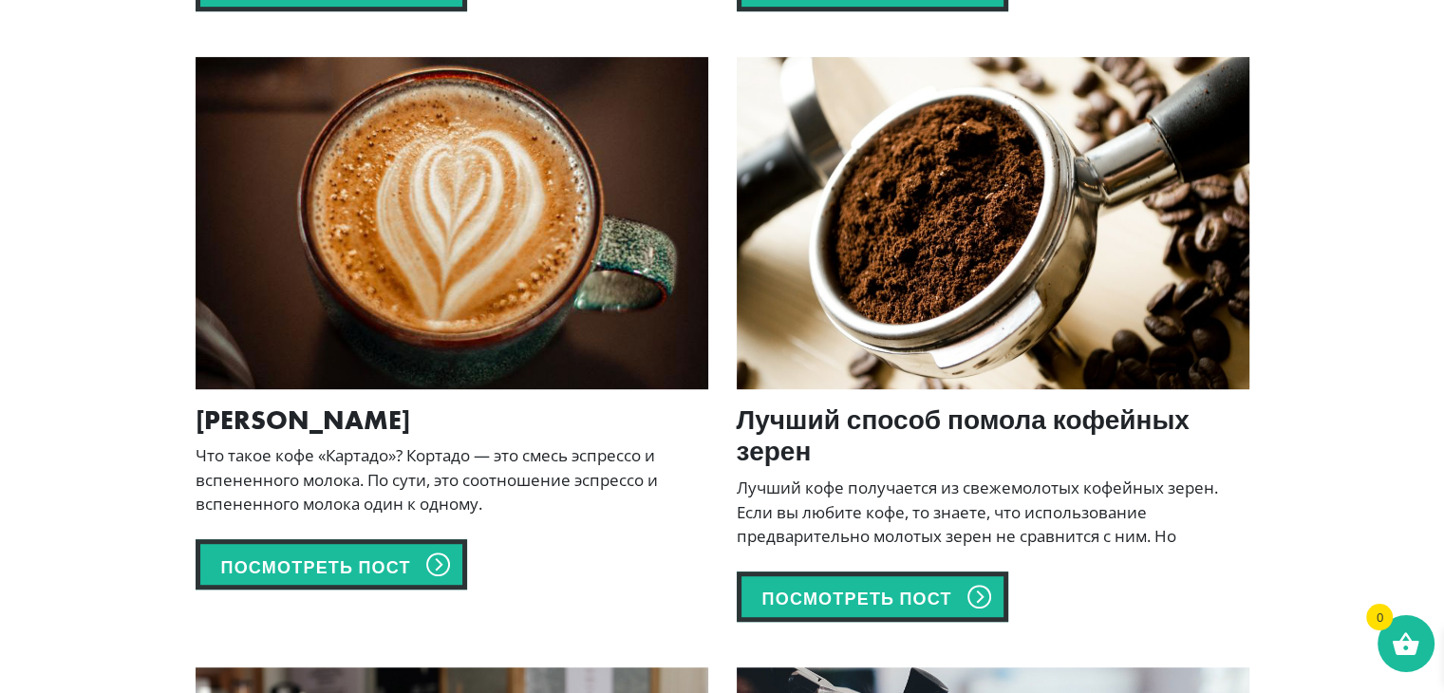
scroll to position [926, 0]
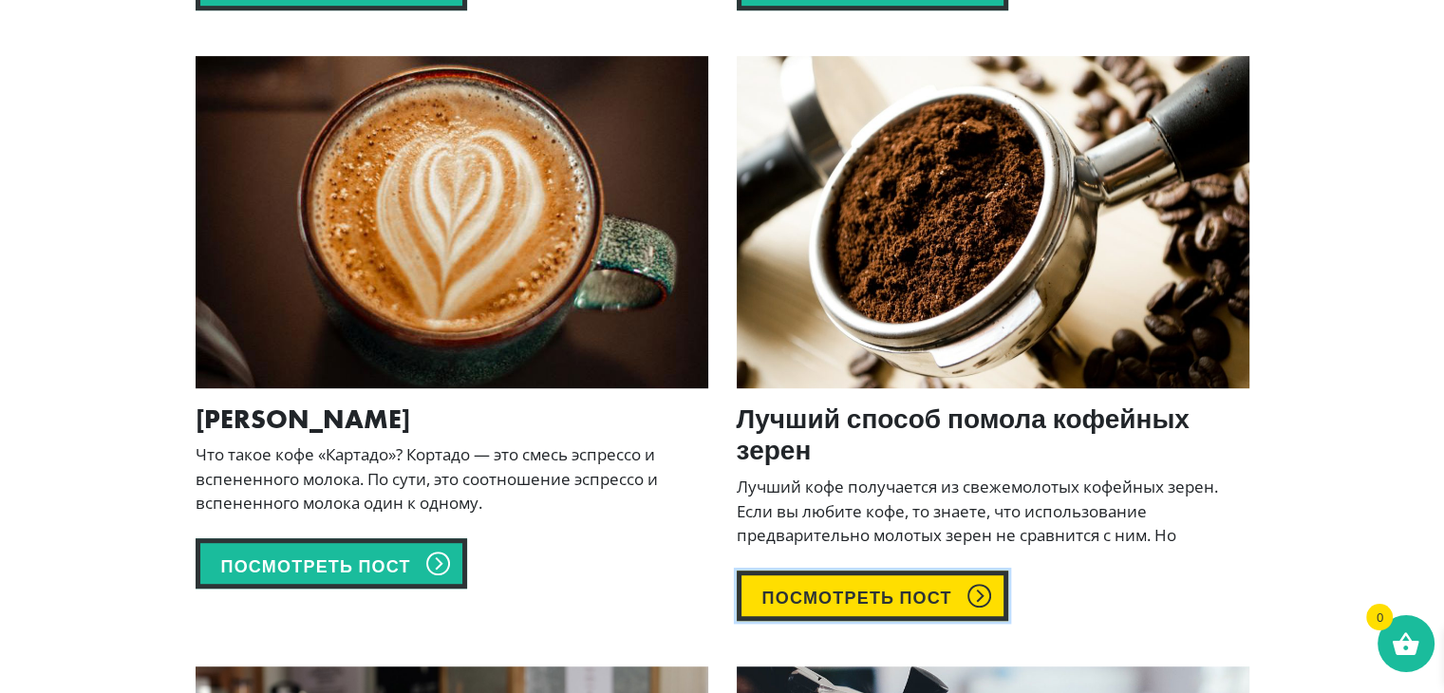
click at [908, 593] on font "Посмотреть пост" at bounding box center [857, 598] width 190 height 22
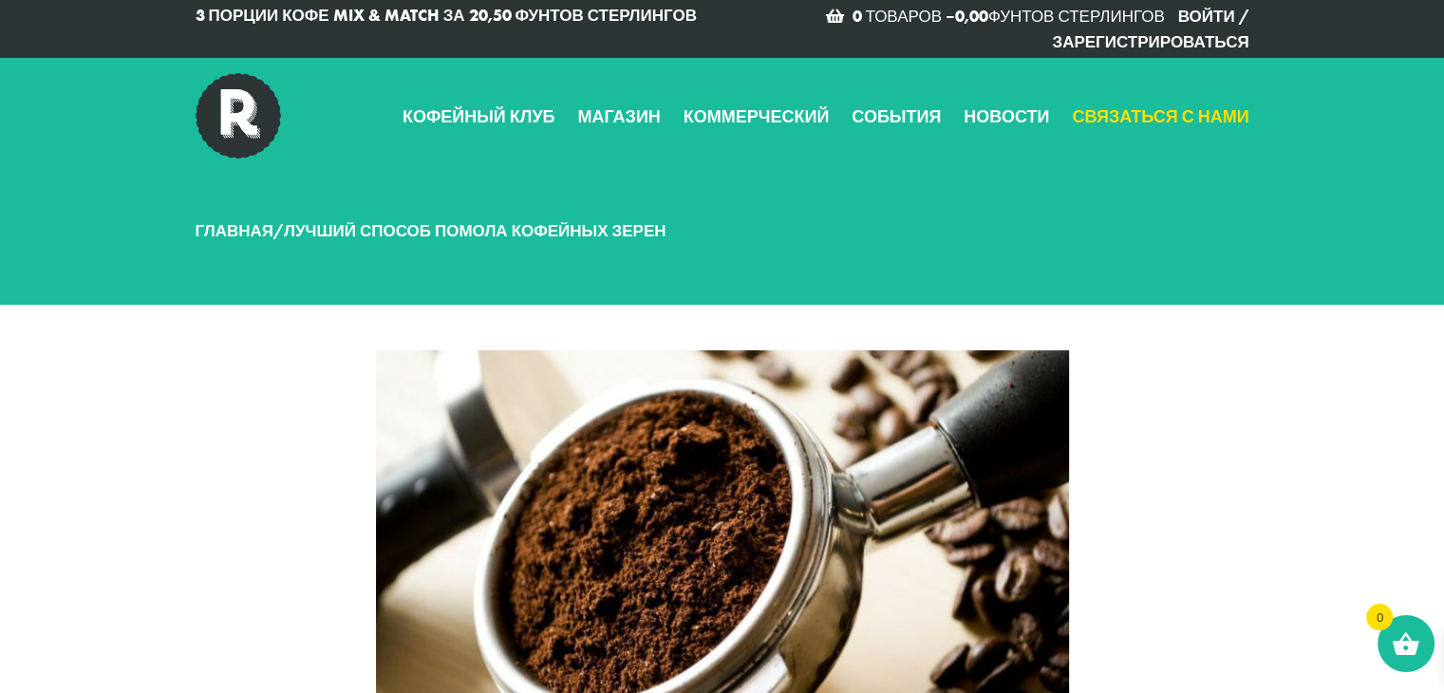
click at [1158, 119] on font "Связаться с нами" at bounding box center [1160, 116] width 177 height 22
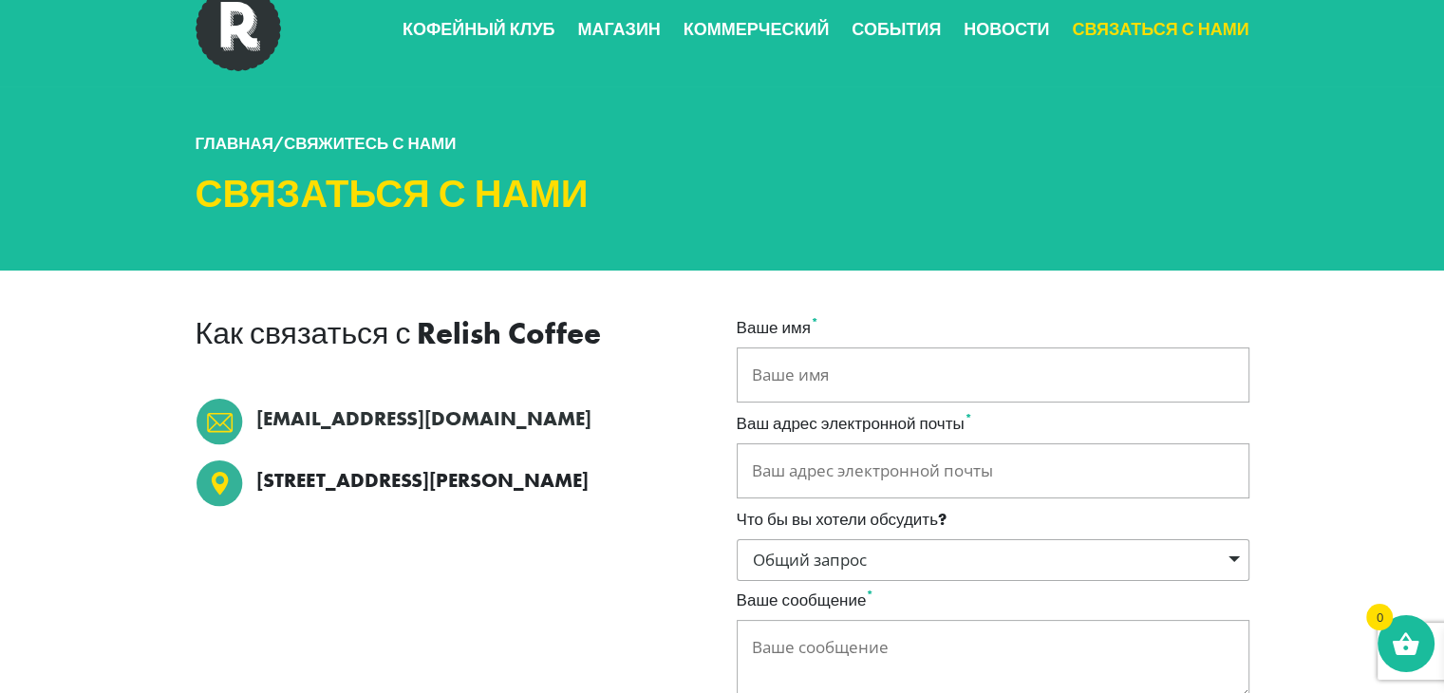
scroll to position [90, 0]
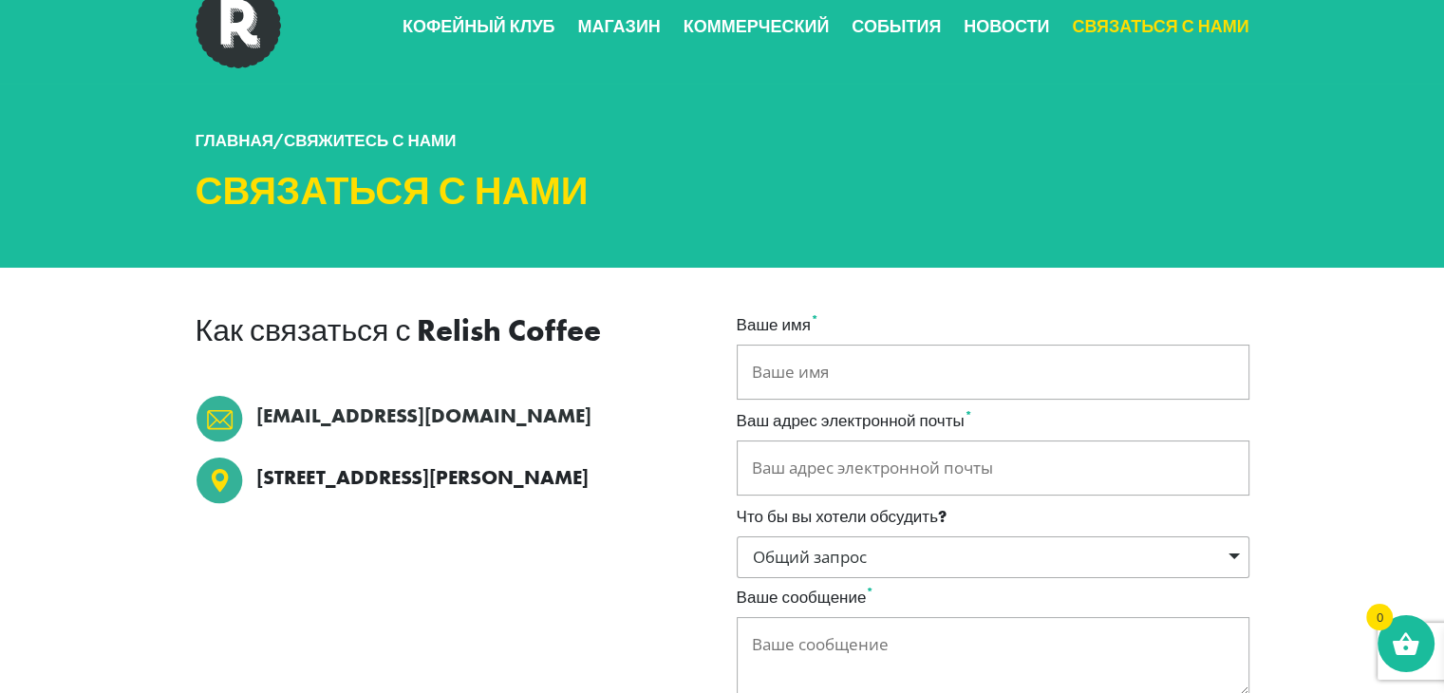
drag, startPoint x: 254, startPoint y: 476, endPoint x: 638, endPoint y: 485, distance: 383.7
click at [638, 485] on li "[STREET_ADDRESS][PERSON_NAME]" at bounding box center [452, 482] width 513 height 51
copy font "[STREET_ADDRESS][PERSON_NAME]"
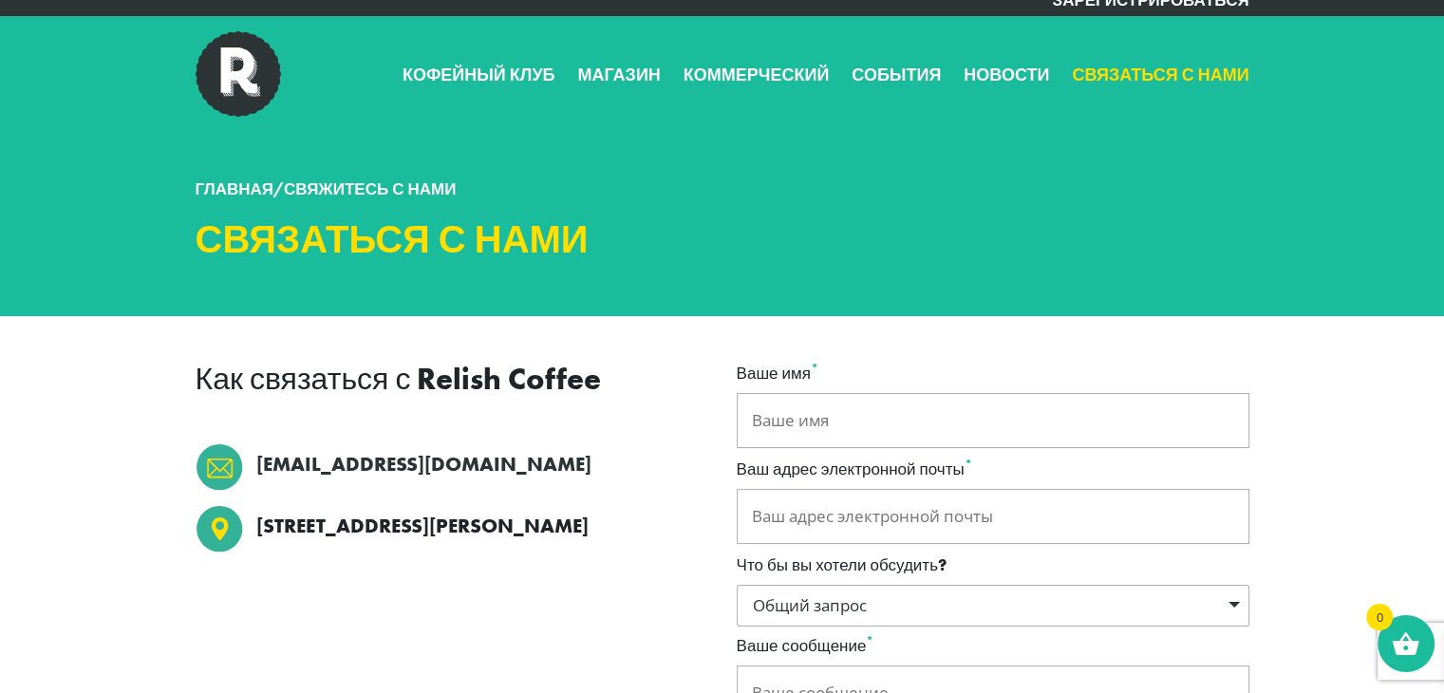
scroll to position [0, 0]
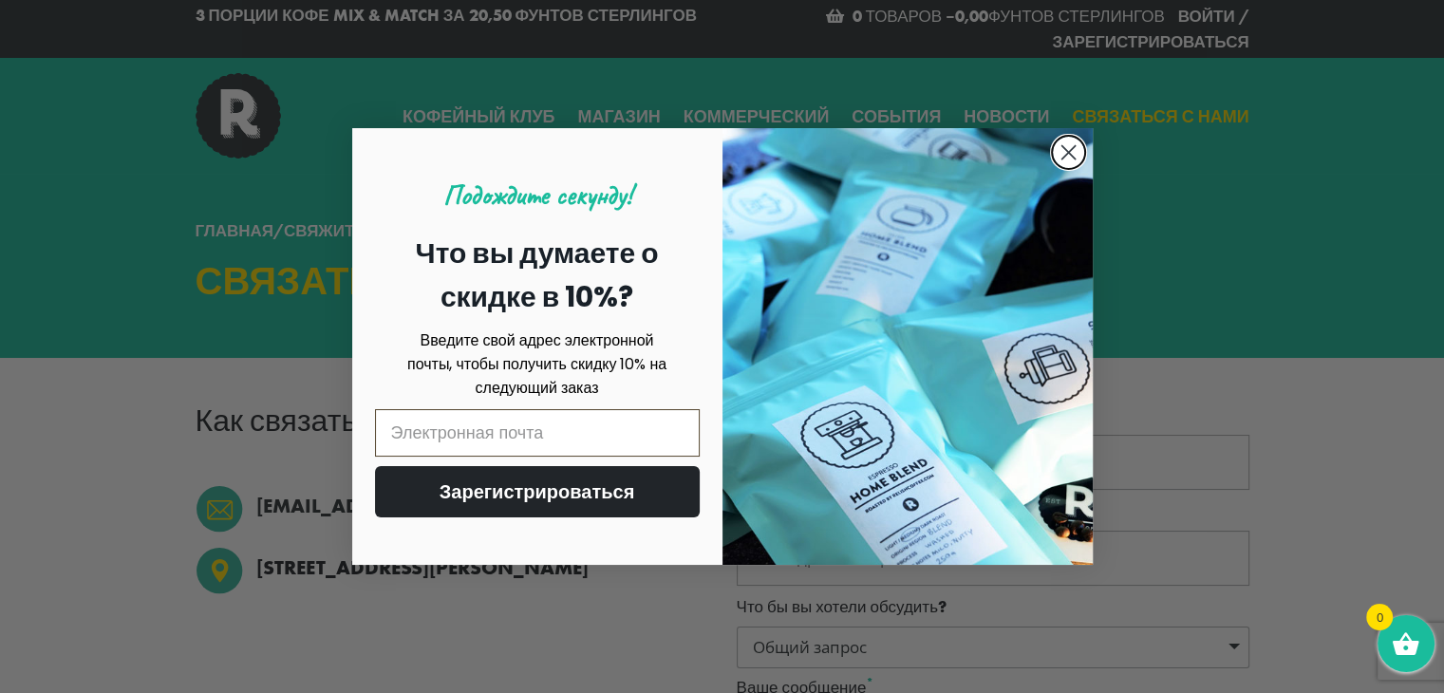
click at [1067, 154] on circle "Закрыть диалог" at bounding box center [1067, 152] width 31 height 31
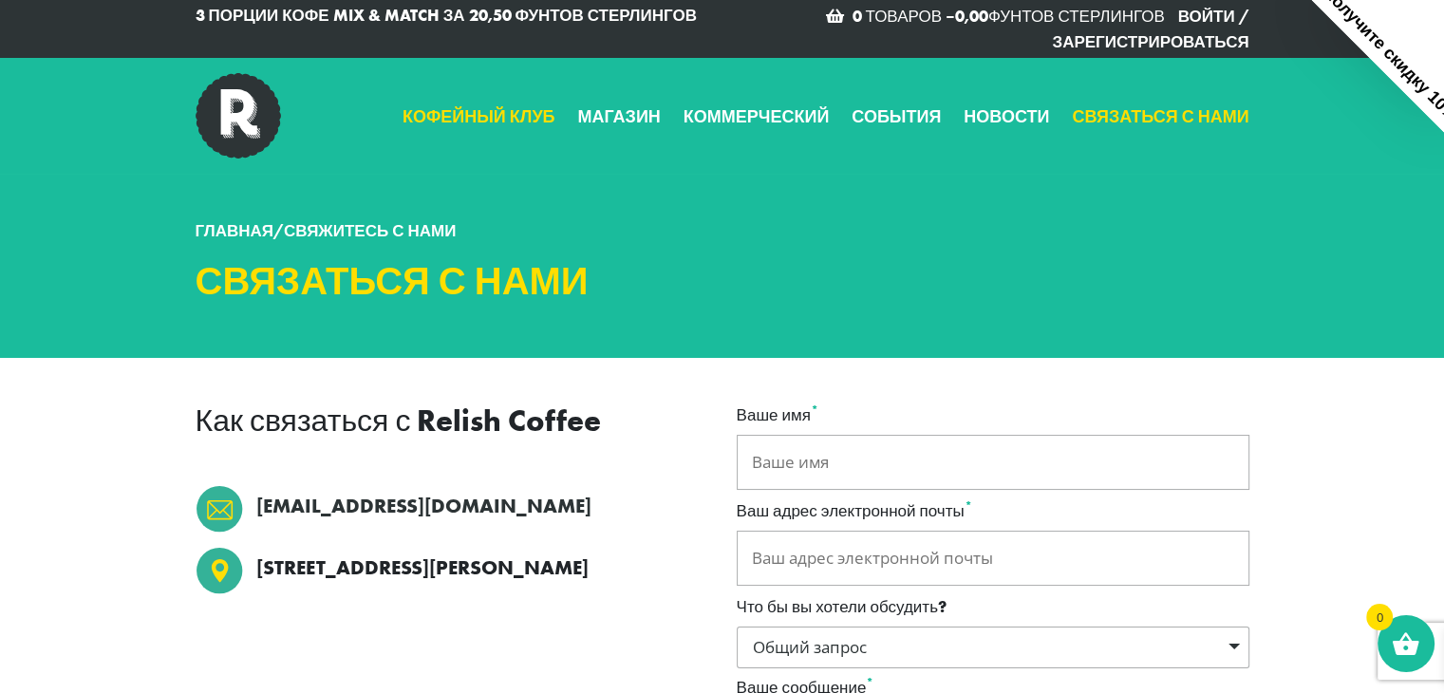
click at [514, 110] on font "Кофейный клуб" at bounding box center [479, 116] width 153 height 22
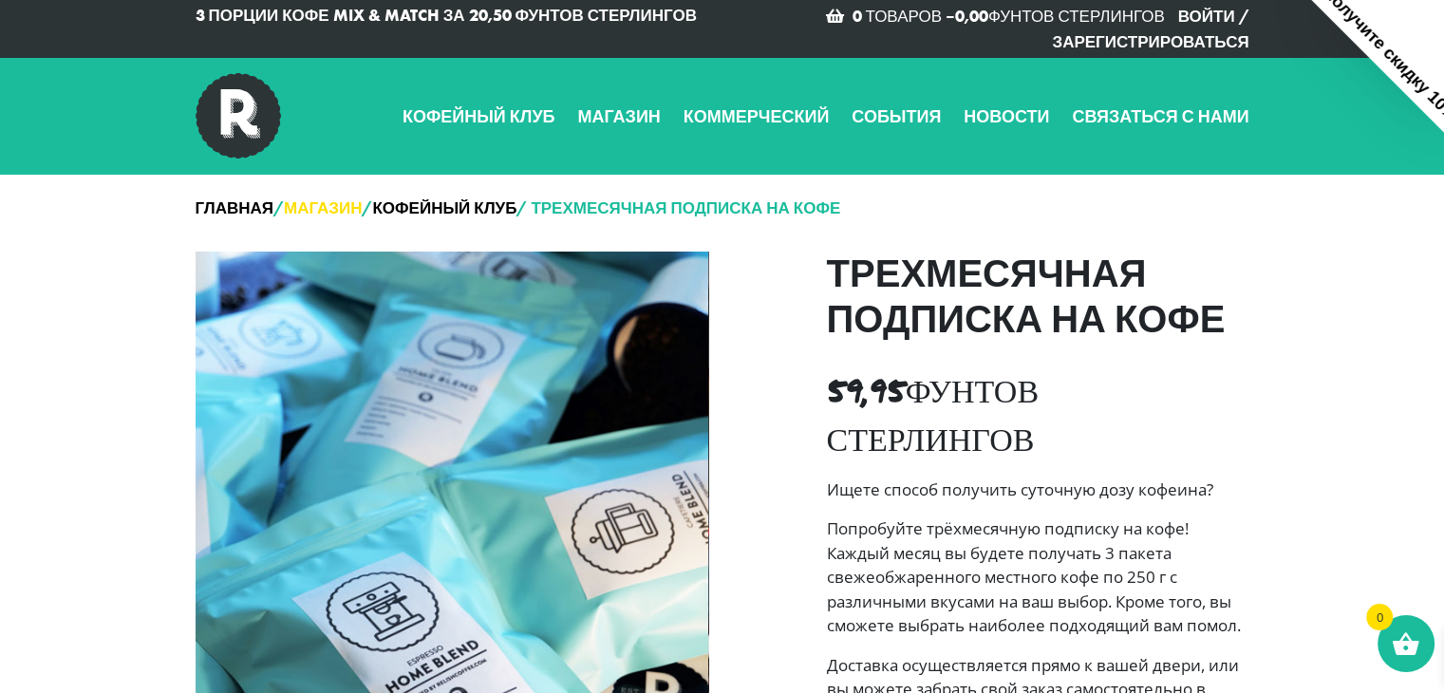
click at [346, 209] on font "Магазин" at bounding box center [323, 207] width 78 height 21
